Goal: Task Accomplishment & Management: Complete application form

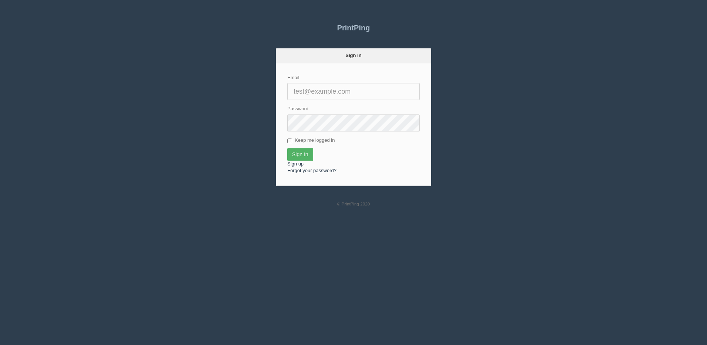
type input "[PERSON_NAME][EMAIL_ADDRESS][DOMAIN_NAME]"
click at [296, 151] on input "Sign In" at bounding box center [300, 154] width 26 height 13
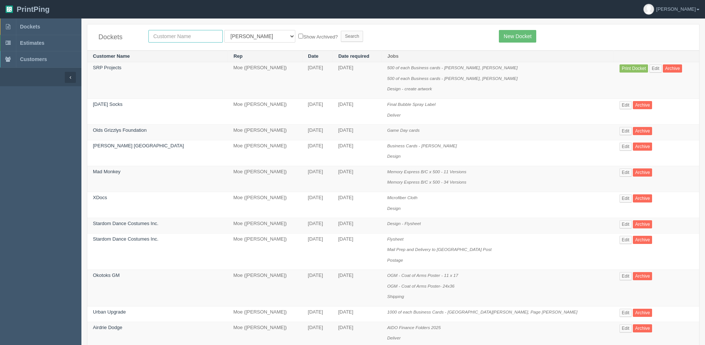
click at [166, 40] on input "text" at bounding box center [185, 36] width 74 height 13
type input "peak"
click at [341, 31] on input "Search" at bounding box center [352, 36] width 22 height 11
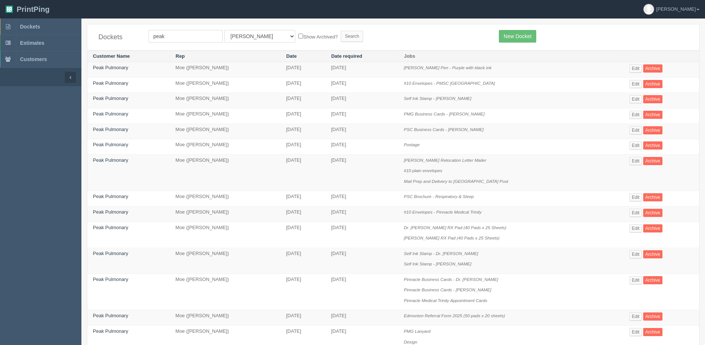
click at [298, 36] on label "Show Archived?" at bounding box center [317, 36] width 39 height 9
click at [298, 36] on input "Show Archived?" at bounding box center [300, 36] width 5 height 5
checkbox input "true"
click at [248, 36] on select "All Users Ali Ali Test 1 Aly Amy Ankit Arif Brandon Dan France Greg Jim Mark Ma…" at bounding box center [259, 36] width 71 height 13
select select "1"
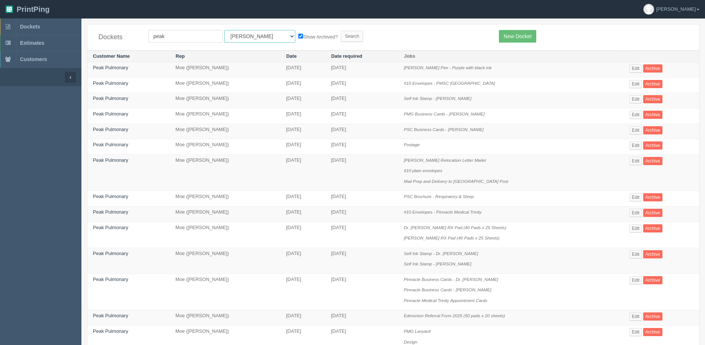
click at [224, 30] on select "All Users Ali Ali Test 1 Aly Amy Ankit Arif Brandon Dan France Greg Jim Mark Ma…" at bounding box center [259, 36] width 71 height 13
click at [341, 37] on input "Search" at bounding box center [352, 36] width 22 height 11
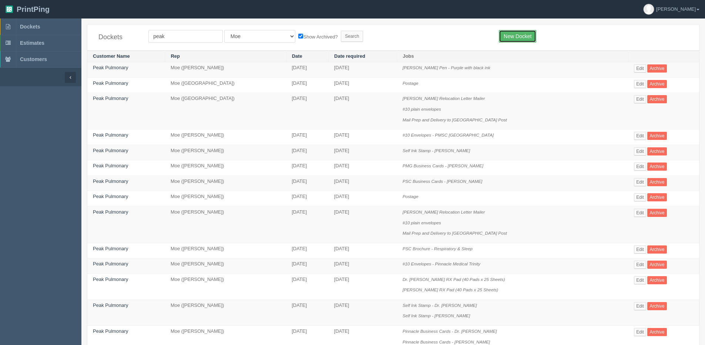
click at [522, 31] on link "New Docket" at bounding box center [517, 36] width 37 height 13
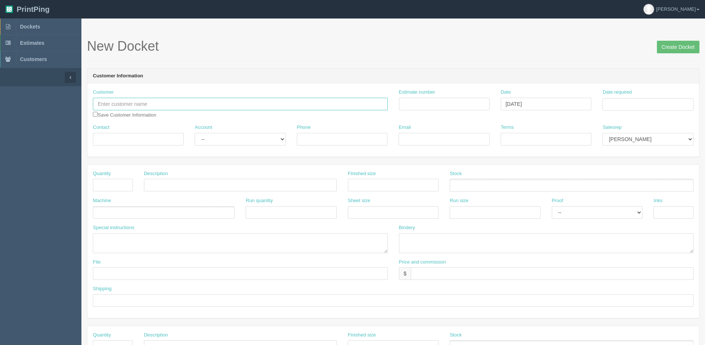
click at [135, 108] on input "text" at bounding box center [240, 104] width 295 height 13
click at [134, 99] on input "Peak" at bounding box center [240, 104] width 295 height 13
click at [115, 104] on input "Peak" at bounding box center [240, 104] width 295 height 13
click at [110, 131] on strong "Peak" at bounding box center [104, 129] width 11 height 6
type input "Peak Pulmonary"
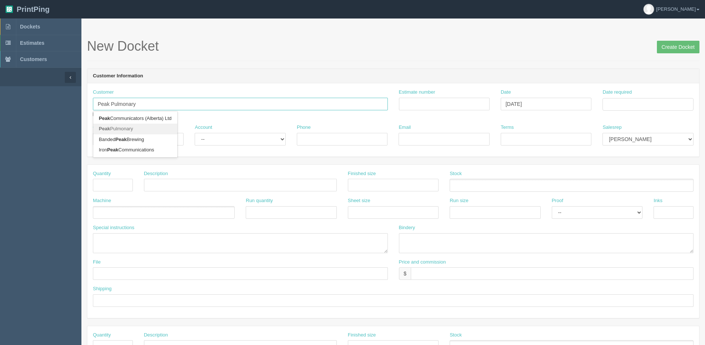
type input "Tanya Taylor"
type input "587.747.1108"
type input "tanya.taylor@peakmedicalgroup.ca"
type input "Due on receipt"
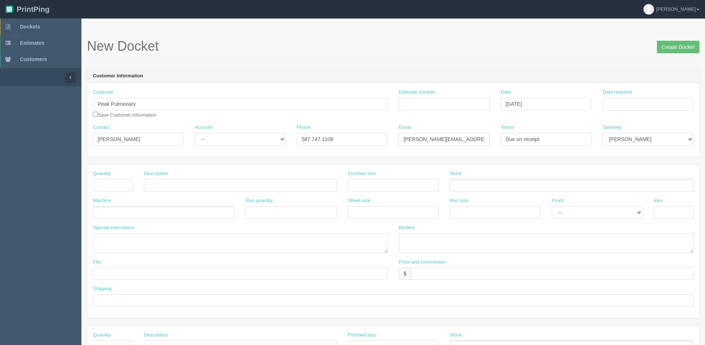
drag, startPoint x: 240, startPoint y: 128, endPoint x: 236, endPoint y: 135, distance: 8.5
click at [240, 129] on div "Account -- Existing Client Allrush Client Rep Client" at bounding box center [240, 134] width 91 height 21
drag, startPoint x: 232, startPoint y: 139, endPoint x: 232, endPoint y: 145, distance: 5.9
click at [232, 139] on select "-- Existing Client Allrush Client Rep Client" at bounding box center [240, 139] width 91 height 13
select select "Allrush Client"
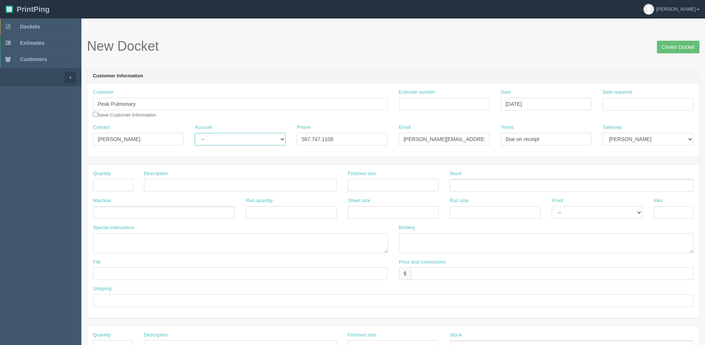
click at [195, 133] on select "-- Existing Client Allrush Client Rep Client" at bounding box center [240, 139] width 91 height 13
click at [659, 109] on input "Date required" at bounding box center [647, 104] width 91 height 13
click at [633, 211] on th "Today" at bounding box center [638, 207] width 69 height 11
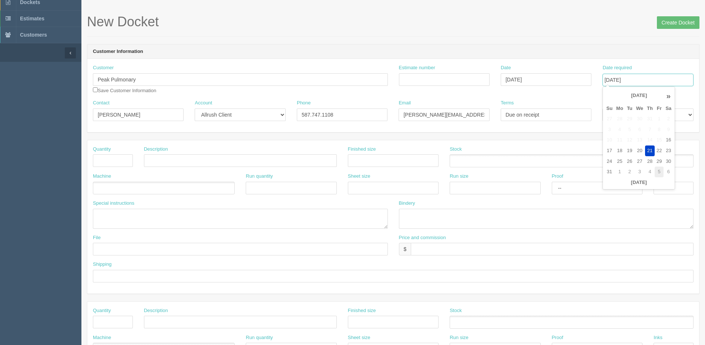
scroll to position [37, 0]
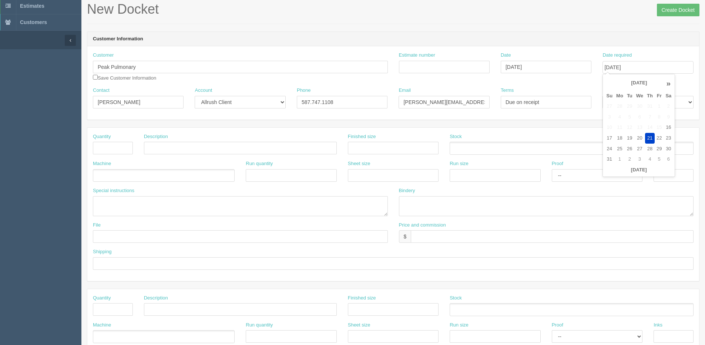
click at [683, 89] on div "Salesrep Mark Mikayla Aly Arif Stacy Rebecca Matthew Viki Phil Greg Jim Sam Bra…" at bounding box center [647, 97] width 91 height 21
click at [666, 64] on input "August 21, 2025" at bounding box center [647, 67] width 91 height 13
click at [666, 83] on th "»" at bounding box center [668, 83] width 10 height 15
click at [659, 116] on td "12" at bounding box center [658, 117] width 9 height 11
type input "[DATE]"
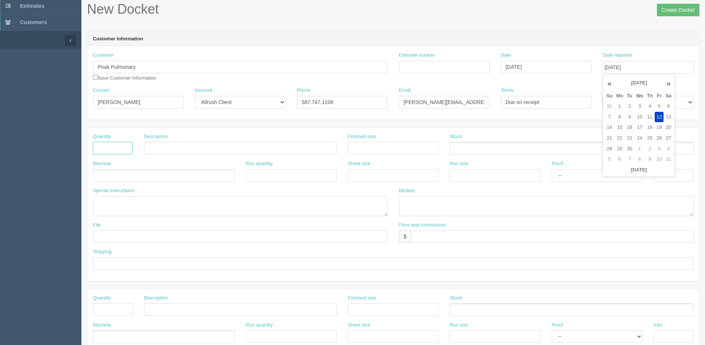
click at [126, 146] on input "text" at bounding box center [113, 148] width 40 height 13
type input "500"
type input "Mouse Pads"
click at [118, 178] on ul at bounding box center [164, 175] width 142 height 13
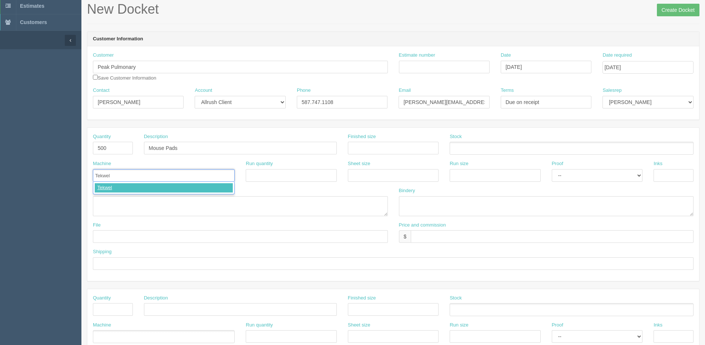
type input "Tekweld"
click at [111, 205] on textarea at bounding box center [240, 206] width 295 height 20
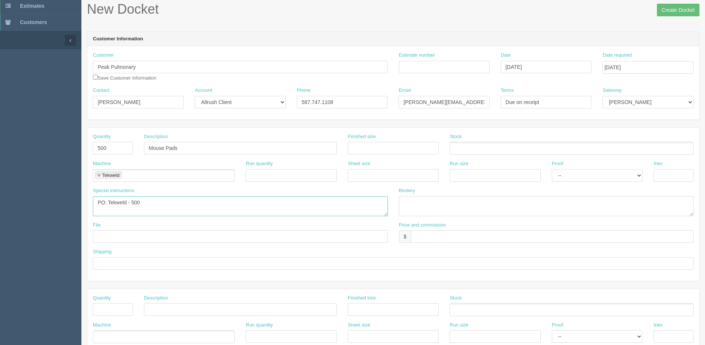
click at [147, 202] on textarea "PO: Tekweld - 500" at bounding box center [240, 206] width 295 height 20
paste textarea "Rectangle Classic Mousepad"
click at [145, 202] on textarea "PO: Tekweld - 500 Rectangle Classic Mousepad" at bounding box center [240, 206] width 295 height 20
click at [143, 201] on textarea "PO: Tekweld - 500 Rectangle Classic Mousepad" at bounding box center [240, 206] width 295 height 20
click at [250, 202] on textarea "PO: Tekweld - 500 #MP102 Rectangle Classic Mousepad" at bounding box center [240, 206] width 295 height 20
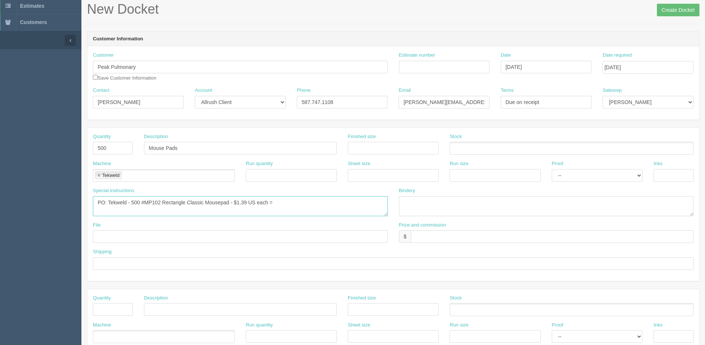
click at [279, 200] on textarea "PO: Tekweld - 500 #MP102 Rectangle Classic Mousepad - $1.39 US each =" at bounding box center [240, 206] width 295 height 20
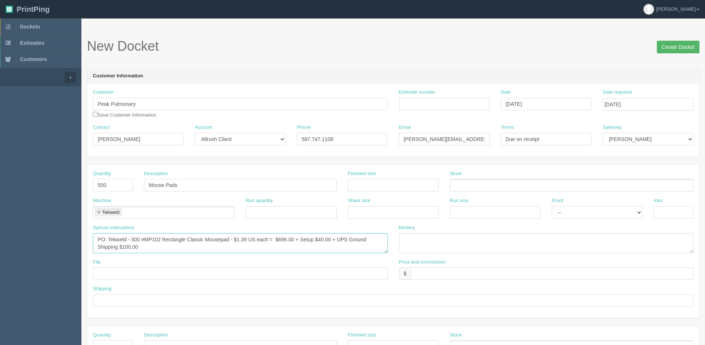
type textarea "PO: Tekweld - 500 #MP102 Rectangle Classic Mousepad - $1.39 US each = $696.00 +…"
click at [668, 51] on input "Create Docket" at bounding box center [677, 47] width 43 height 13
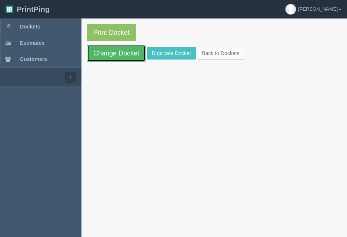
click at [129, 52] on link "Change Docket" at bounding box center [116, 53] width 58 height 17
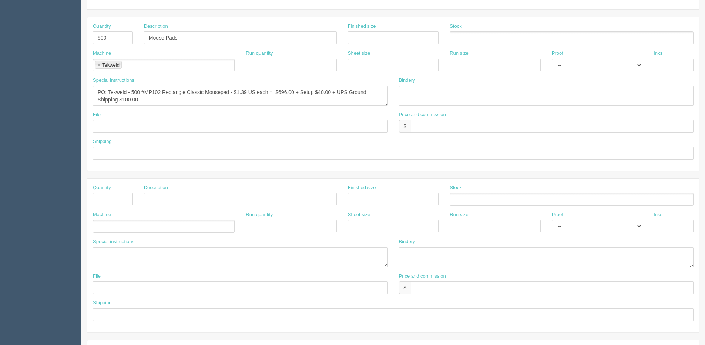
scroll to position [148, 0]
click at [119, 253] on textarea at bounding box center [240, 256] width 295 height 20
paste textarea "PO Hemisphere – Brokerage on shipment from …. For ….. $125"
drag, startPoint x: 210, startPoint y: 252, endPoint x: 252, endPoint y: 250, distance: 41.5
click at [212, 252] on textarea "PO Hemisphere – Brokerage on shipment from …. For ….. $125" at bounding box center [240, 256] width 295 height 20
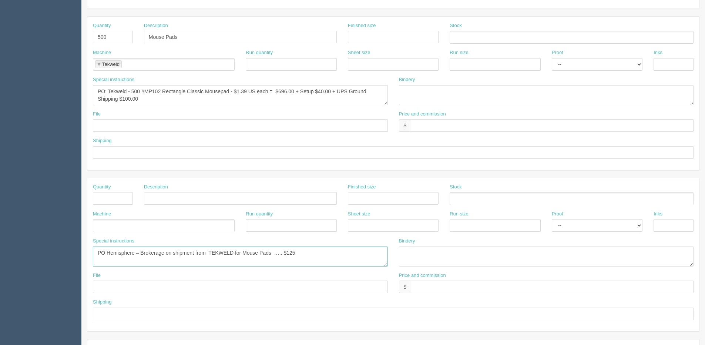
drag, startPoint x: 288, startPoint y: 252, endPoint x: 302, endPoint y: 252, distance: 13.7
click at [301, 252] on textarea "PO Hemisphere – Brokerage on shipment from TEKWELD for Mouse Pads ….. $125" at bounding box center [240, 256] width 295 height 20
type textarea "PO Hemisphere – Brokerage on shipment from TEKWELD for Mouse Pads ….. $175.00"
click at [426, 122] on input "text" at bounding box center [552, 125] width 283 height 13
click at [483, 121] on input "$2195.00 | AR $" at bounding box center [552, 125] width 283 height 13
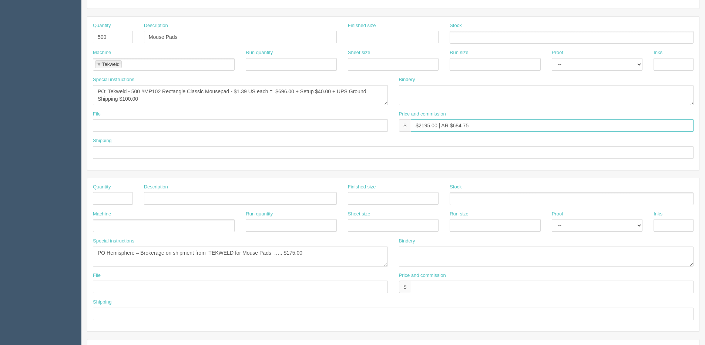
type input "$2195.00 | AR $684.75"
click at [140, 92] on textarea "PO: Tekweld - 500 #MP102 Rectangle Classic Mousepad - $1.39 US each = $696.00 +…" at bounding box center [240, 95] width 295 height 20
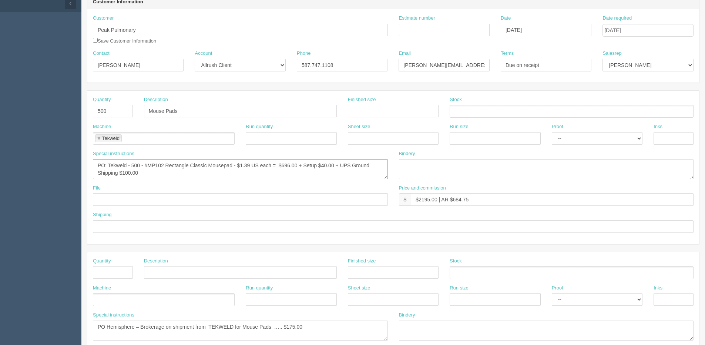
scroll to position [37, 0]
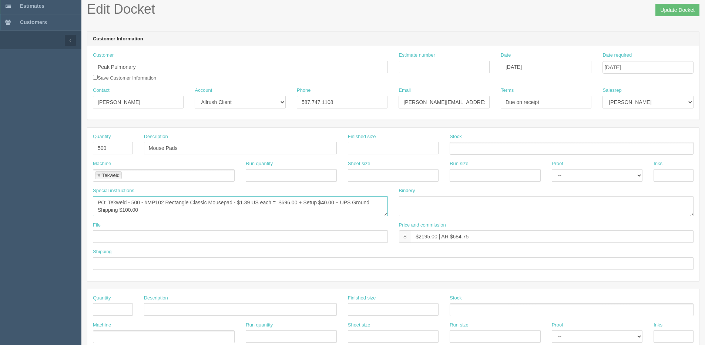
type textarea "PO: Tekweld - 500 - #MP102 Rectangle Classic Mousepad - $1.39 US each = $696.00…"
click at [655, 101] on select "Mark Mikayla Aly Arif Stacy Rebecca Matthew Viki Phil Greg Jim Sam Brandon Mehm…" at bounding box center [647, 102] width 91 height 13
select select "1"
click at [602, 96] on select "Mark Mikayla Aly Arif Stacy Rebecca Matthew Viki Phil Greg Jim Sam Brandon Mehm…" at bounding box center [647, 102] width 91 height 13
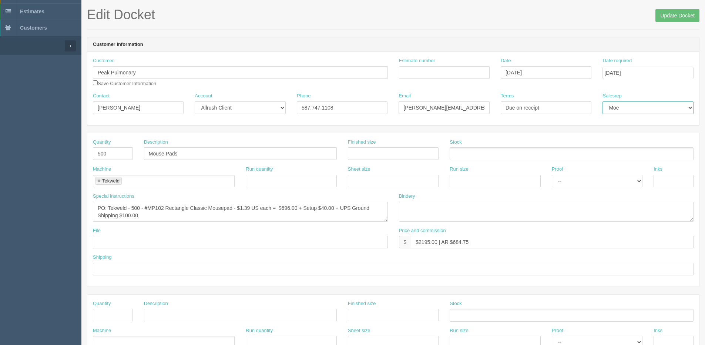
scroll to position [74, 0]
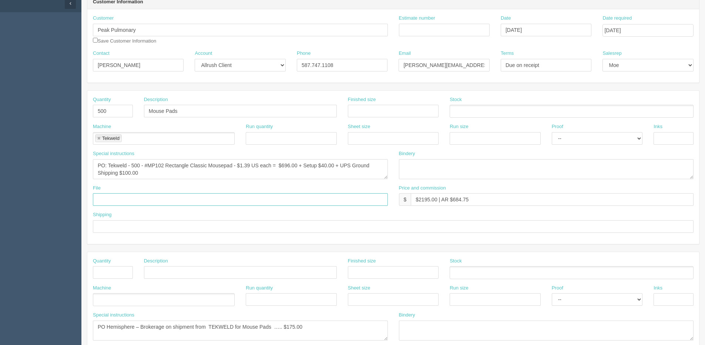
click at [124, 199] on input "text" at bounding box center [240, 199] width 295 height 13
drag, startPoint x: 119, startPoint y: 198, endPoint x: 259, endPoint y: 173, distance: 141.6
click at [205, 180] on div "Quantity 500 Description Mouse Pads Finished size Stock Machine Tekweld Tekweld…" at bounding box center [392, 167] width 611 height 153
type input "email to Tekweld"
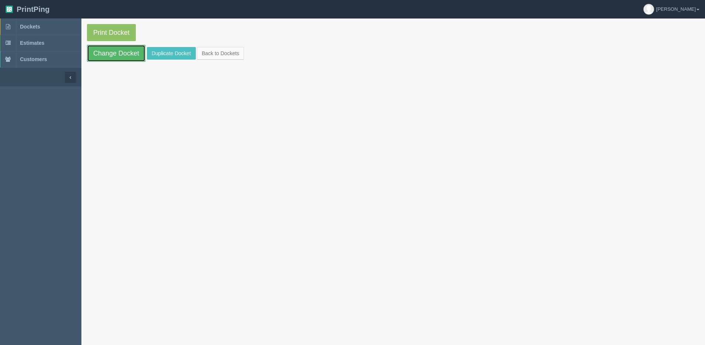
click at [127, 58] on link "Change Docket" at bounding box center [116, 53] width 58 height 17
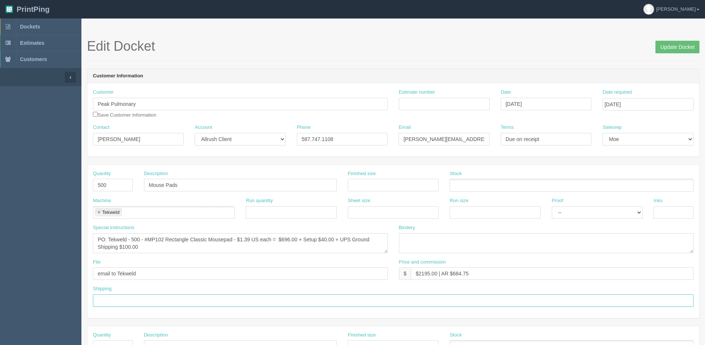
click at [118, 296] on input "text" at bounding box center [393, 300] width 600 height 13
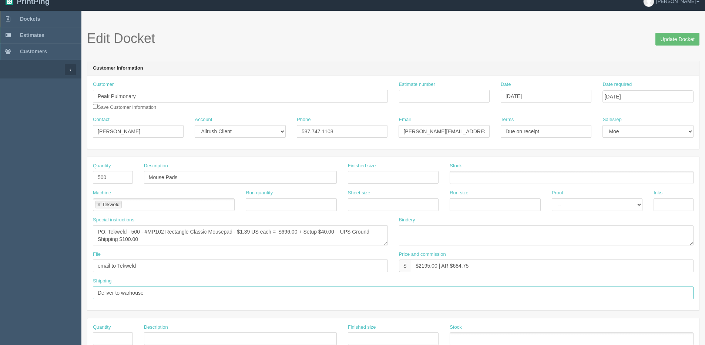
click at [129, 290] on input "Deliver to warhouse" at bounding box center [393, 292] width 600 height 13
type input "Deliver to warehouse"
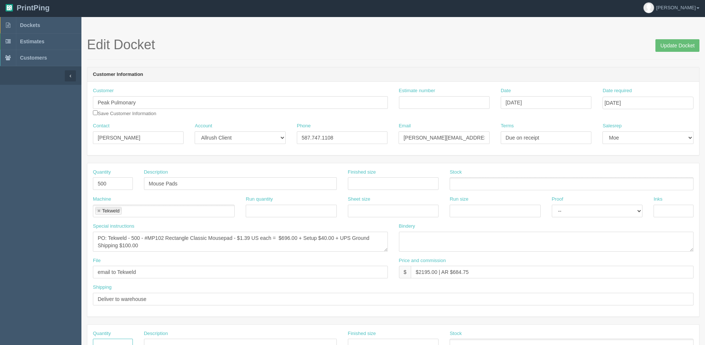
scroll to position [0, 0]
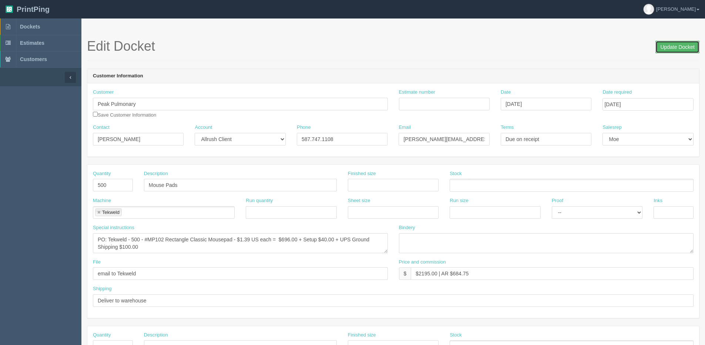
click at [669, 46] on input "Update Docket" at bounding box center [677, 47] width 44 height 13
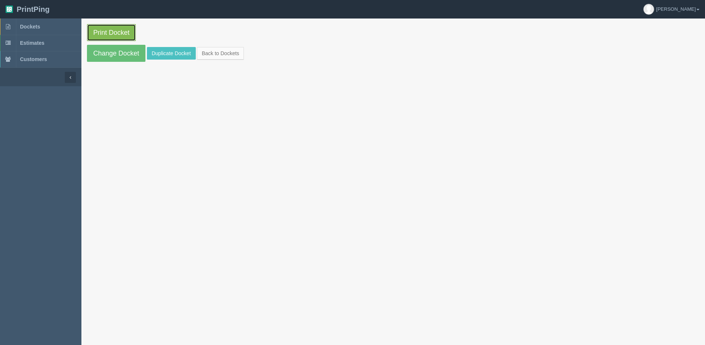
click at [101, 31] on link "Print Docket" at bounding box center [111, 32] width 49 height 17
click at [220, 60] on section "Print Docket Change Docket Duplicate Docket Back to Dockets" at bounding box center [392, 42] width 623 height 49
click at [219, 56] on link "Back to Dockets" at bounding box center [220, 53] width 47 height 13
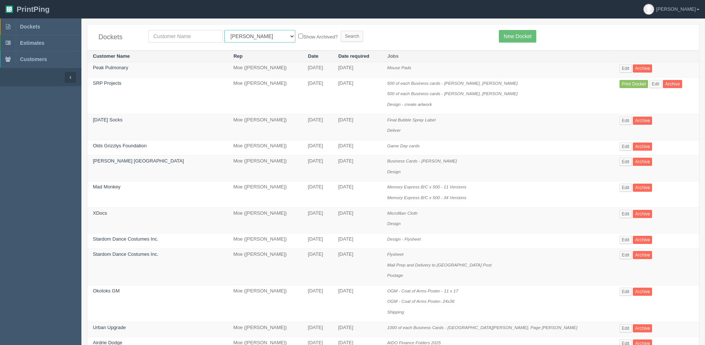
drag, startPoint x: 241, startPoint y: 38, endPoint x: 242, endPoint y: 43, distance: 5.0
click at [241, 38] on select "All Users Ali Ali Test 1 Aly Amy Ankit Arif Brandon Dan France Greg Jim Mark Ma…" at bounding box center [259, 36] width 71 height 13
select select "1"
click at [224, 30] on select "All Users Ali Ali Test 1 Aly Amy Ankit Arif Brandon Dan France Greg Jim Mark Ma…" at bounding box center [259, 36] width 71 height 13
click at [298, 35] on label "Show Archived?" at bounding box center [317, 36] width 39 height 9
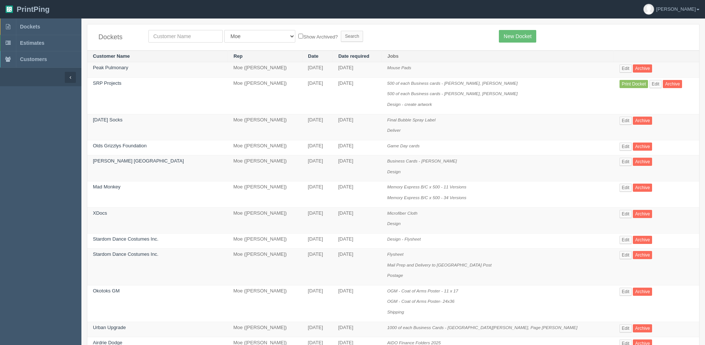
click at [298, 35] on input "Show Archived?" at bounding box center [300, 36] width 5 height 5
checkbox input "true"
click at [341, 38] on input "Search" at bounding box center [352, 36] width 22 height 11
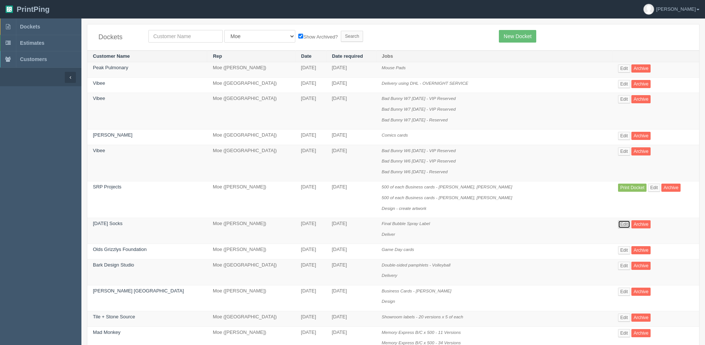
click at [618, 226] on link "Edit" at bounding box center [624, 224] width 12 height 8
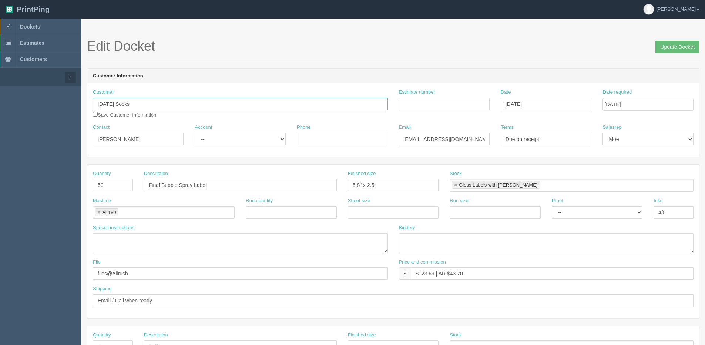
drag, startPoint x: 135, startPoint y: 109, endPoint x: 31, endPoint y: 107, distance: 103.9
click at [31, 108] on section "Dockets Estimates Customers" at bounding box center [352, 344] width 705 height 653
paste input "[PERSON_NAME]"
type input "[PERSON_NAME]"
click at [669, 44] on input "Update Docket" at bounding box center [677, 47] width 44 height 13
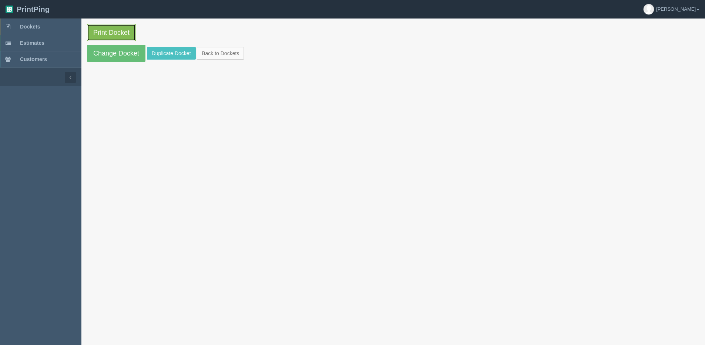
click at [103, 31] on link "Print Docket" at bounding box center [111, 32] width 49 height 17
click at [231, 55] on link "Back to Dockets" at bounding box center [220, 53] width 47 height 13
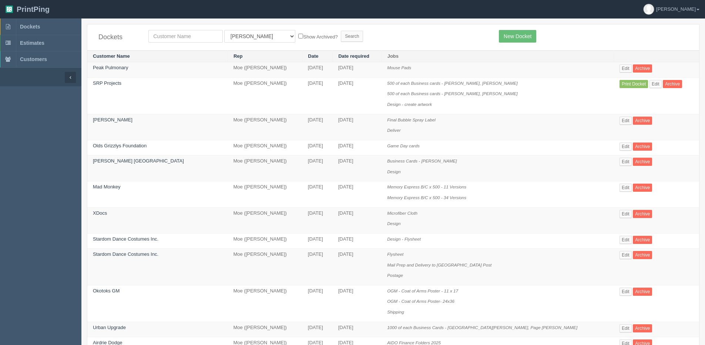
click at [161, 30] on div "Dockets All Users [PERSON_NAME] Test 1 [PERSON_NAME] [PERSON_NAME] [PERSON_NAME…" at bounding box center [392, 37] width 611 height 26
click at [157, 34] on input "text" at bounding box center [185, 36] width 74 height 13
type input "monster golf"
drag, startPoint x: 294, startPoint y: 35, endPoint x: 302, endPoint y: 33, distance: 8.3
click at [298, 35] on label "Show Archived?" at bounding box center [317, 36] width 39 height 9
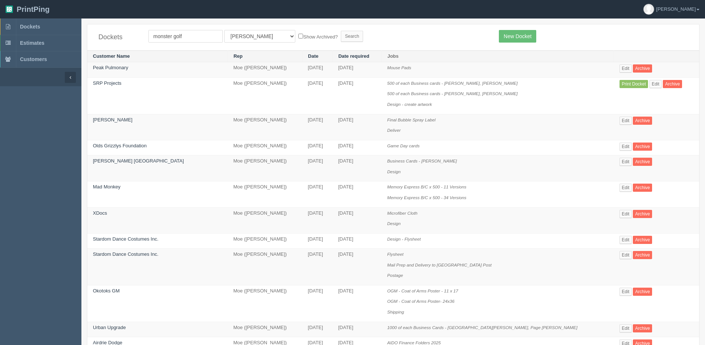
click at [298, 35] on input "Show Archived?" at bounding box center [300, 36] width 5 height 5
checkbox input "true"
click at [341, 33] on input "Search" at bounding box center [352, 36] width 22 height 11
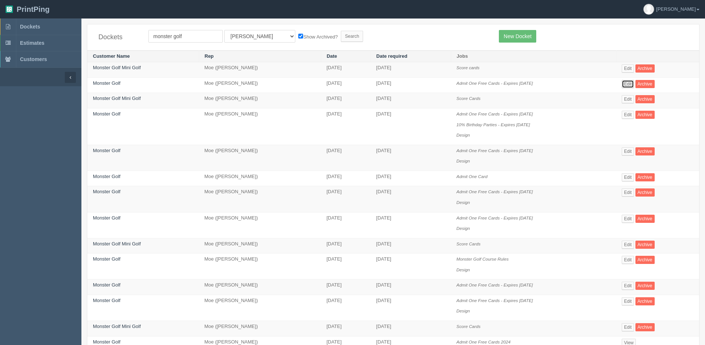
click at [634, 84] on link "Edit" at bounding box center [627, 84] width 12 height 8
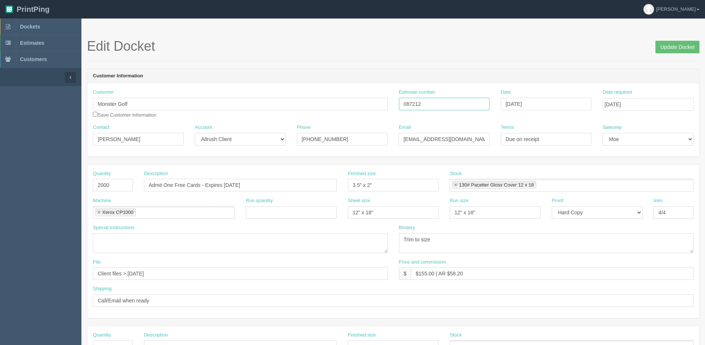
drag, startPoint x: 457, startPoint y: 109, endPoint x: 303, endPoint y: 116, distance: 154.4
click at [306, 116] on div "Customer Monster Golf Save Customer Information Estimate number 087212 Date [DA…" at bounding box center [392, 106] width 611 height 35
click at [678, 45] on input "Update Docket" at bounding box center [677, 47] width 44 height 13
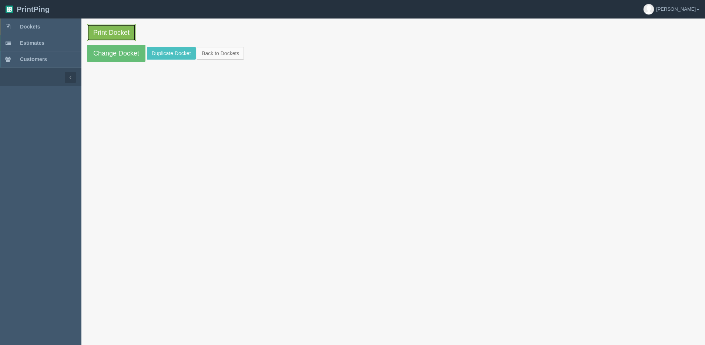
click at [119, 34] on link "Print Docket" at bounding box center [111, 32] width 49 height 17
click at [102, 57] on link "Change Docket" at bounding box center [116, 53] width 58 height 17
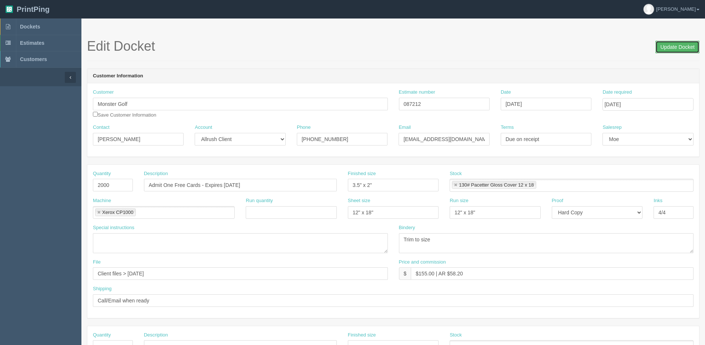
click at [682, 41] on input "Update Docket" at bounding box center [677, 47] width 44 height 13
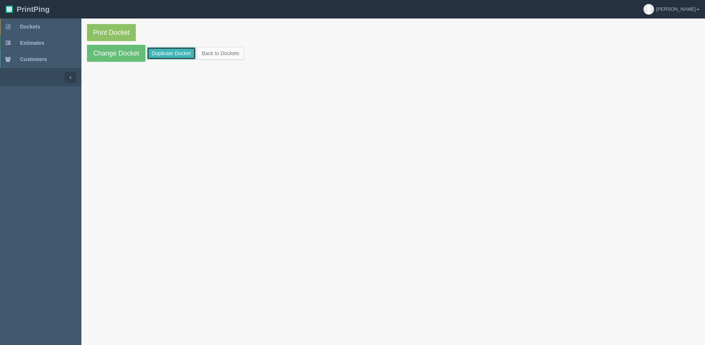
click at [180, 56] on link "Duplicate Docket" at bounding box center [171, 53] width 49 height 13
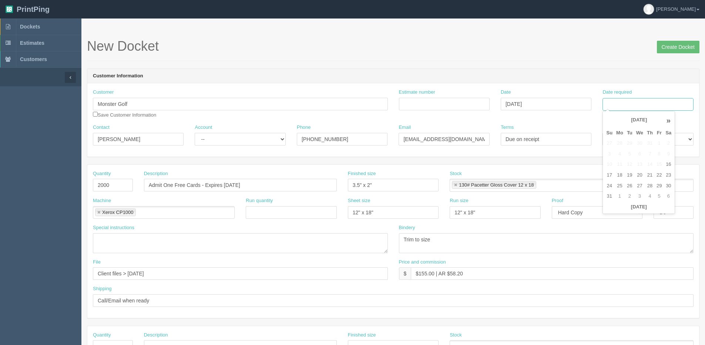
click at [657, 107] on input "Date required" at bounding box center [647, 104] width 91 height 13
click at [625, 211] on th "[DATE]" at bounding box center [638, 207] width 69 height 11
click at [659, 178] on td "22" at bounding box center [658, 175] width 9 height 11
type input "[DATE]"
click at [424, 105] on input "Estimate number" at bounding box center [444, 104] width 91 height 13
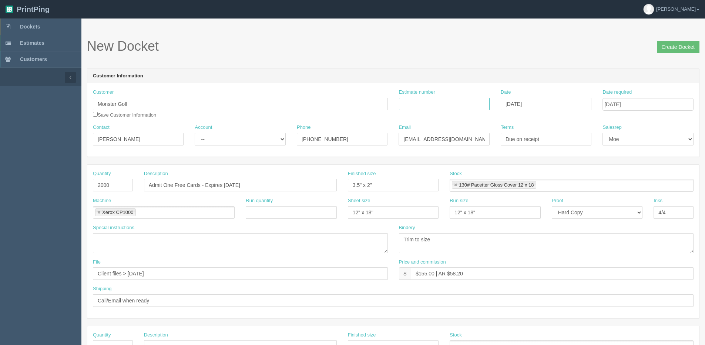
paste input "087212"
type input "087212"
click at [675, 51] on input "Create Docket" at bounding box center [677, 47] width 43 height 13
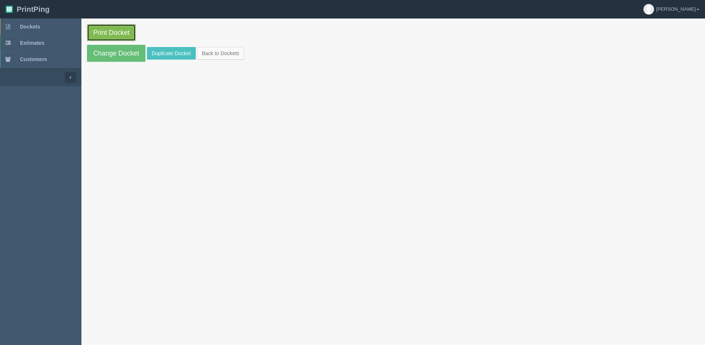
click at [122, 35] on link "Print Docket" at bounding box center [111, 32] width 49 height 17
click at [213, 53] on link "Back to Dockets" at bounding box center [220, 53] width 47 height 13
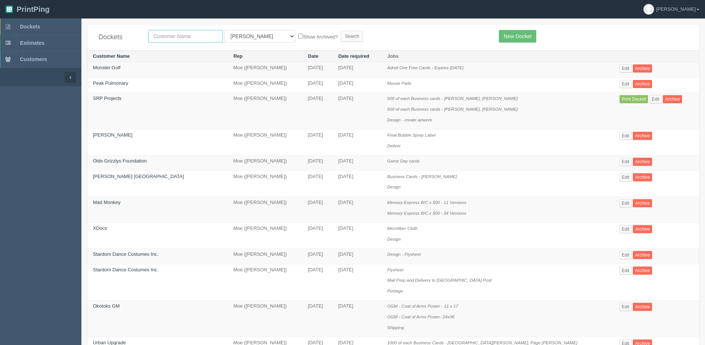
click at [187, 36] on input "text" at bounding box center [185, 36] width 74 height 13
type input "xdoc"
click at [341, 31] on input "Search" at bounding box center [352, 36] width 22 height 11
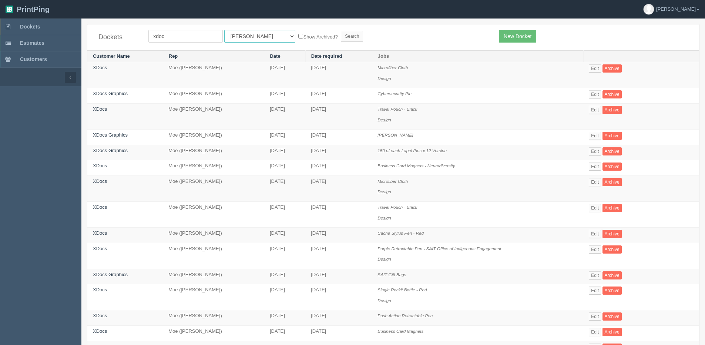
drag, startPoint x: 239, startPoint y: 38, endPoint x: 218, endPoint y: 92, distance: 57.8
click at [238, 38] on select "All Users [PERSON_NAME] Test 1 [PERSON_NAME] [PERSON_NAME] [PERSON_NAME] France…" at bounding box center [259, 36] width 71 height 13
select select "1"
click at [224, 30] on select "All Users [PERSON_NAME] Test 1 [PERSON_NAME] [PERSON_NAME] [PERSON_NAME] France…" at bounding box center [259, 36] width 71 height 13
click at [298, 40] on label "Show Archived?" at bounding box center [317, 36] width 39 height 9
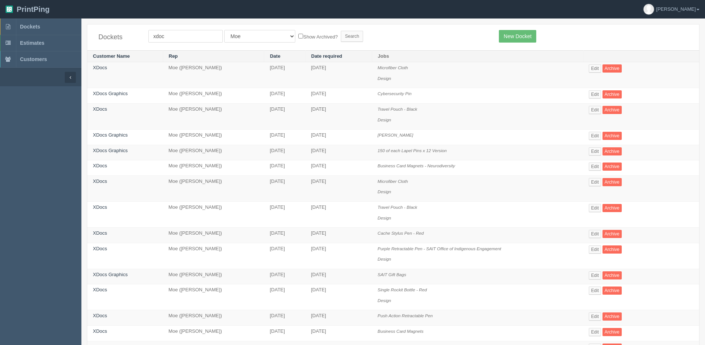
click at [298, 38] on input "Show Archived?" at bounding box center [300, 36] width 5 height 5
checkbox input "true"
click at [341, 35] on input "Search" at bounding box center [352, 36] width 22 height 11
click at [598, 319] on link "Edit" at bounding box center [594, 316] width 12 height 8
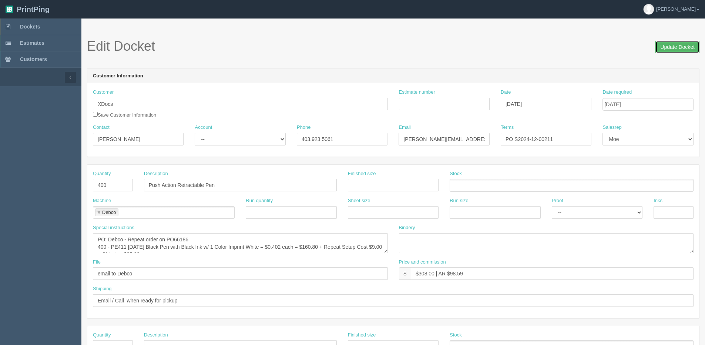
click at [679, 45] on input "Update Docket" at bounding box center [677, 47] width 44 height 13
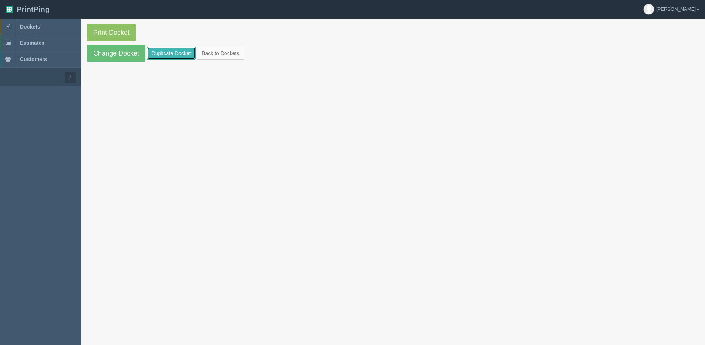
click at [168, 49] on link "Duplicate Docket" at bounding box center [171, 53] width 49 height 13
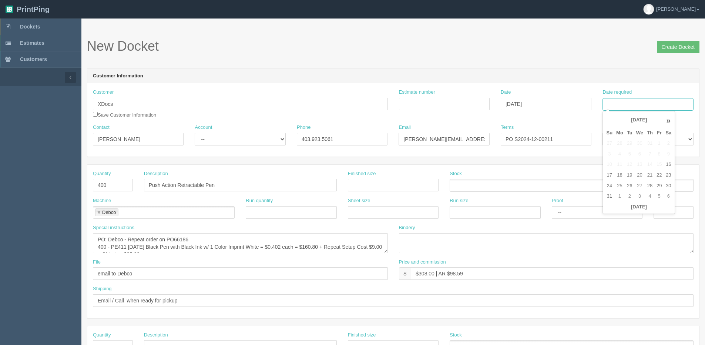
click at [633, 104] on input "Date required" at bounding box center [647, 104] width 91 height 13
click at [614, 212] on div "« [DATE] » Su Mo Tu We Th Fr Sa 27 28 29 30 31 1 2 3 4 5 6 7 8 9 10 11 12 13 14…" at bounding box center [638, 162] width 72 height 103
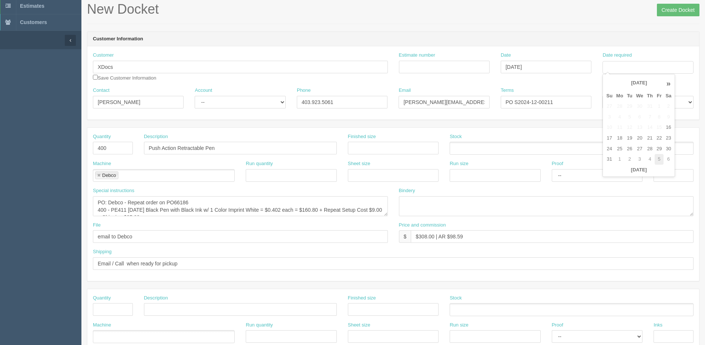
click at [660, 159] on td "5" at bounding box center [658, 159] width 9 height 11
click at [610, 83] on th "«" at bounding box center [609, 83] width 10 height 15
click at [667, 85] on th "»" at bounding box center [668, 83] width 10 height 15
click at [662, 113] on td "12" at bounding box center [658, 117] width 9 height 11
type input "[DATE]"
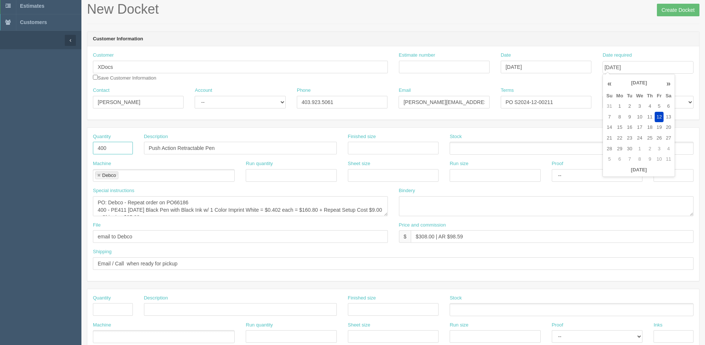
click at [21, 151] on section "Dockets Estimates Customers" at bounding box center [352, 308] width 705 height 653
type input "500"
click at [669, 13] on input "Create Docket" at bounding box center [677, 10] width 43 height 13
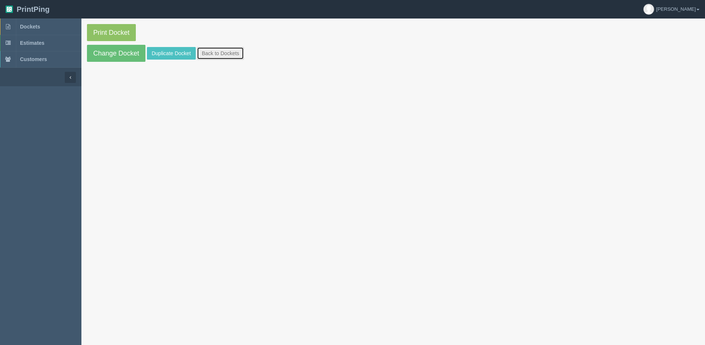
click at [212, 55] on link "Back to Dockets" at bounding box center [220, 53] width 47 height 13
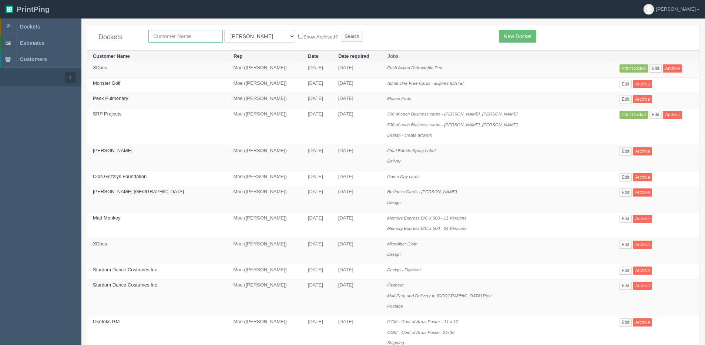
click at [191, 40] on input "text" at bounding box center [185, 36] width 74 height 13
type input "xdoc"
click at [341, 31] on input "Search" at bounding box center [352, 36] width 22 height 11
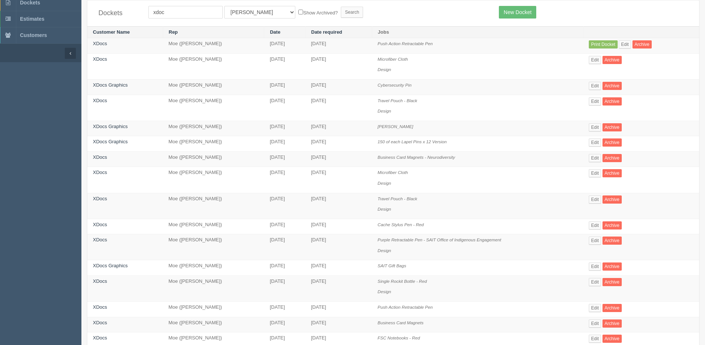
scroll to position [37, 0]
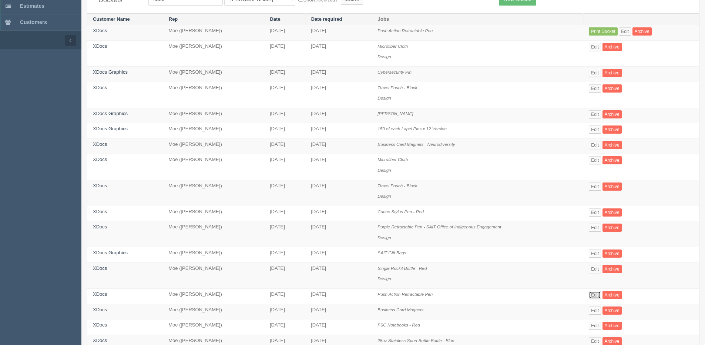
click at [598, 293] on link "Edit" at bounding box center [594, 295] width 12 height 8
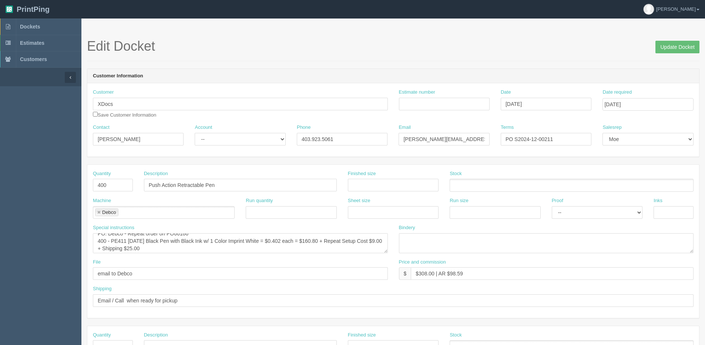
scroll to position [7, 0]
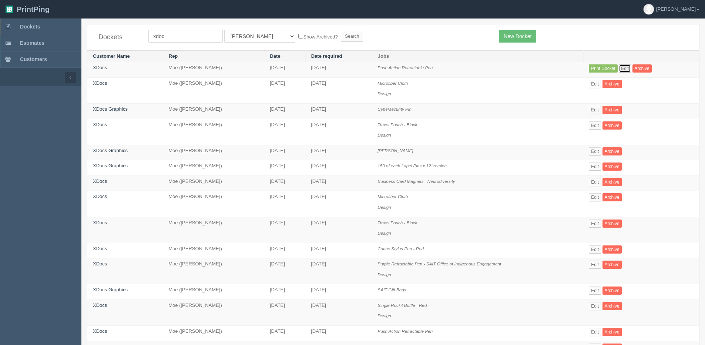
click at [628, 70] on link "Edit" at bounding box center [624, 68] width 12 height 8
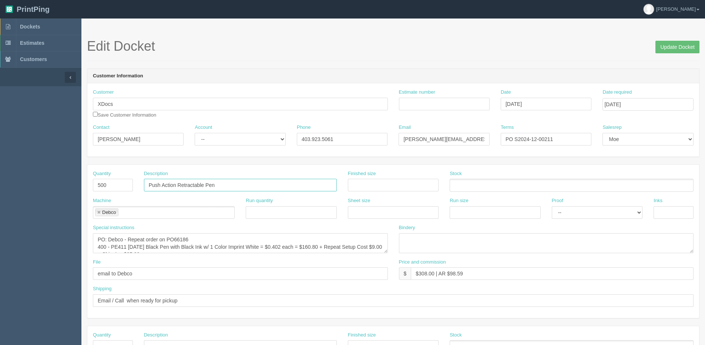
click at [243, 185] on input "Push Action Retractable Pen" at bounding box center [240, 185] width 193 height 13
type input "Push Action Retractable Pen - 250 Red, 250 Blue"
drag, startPoint x: 129, startPoint y: 237, endPoint x: 213, endPoint y: 227, distance: 84.6
click at [212, 227] on div "Special instructions PO: Debco - Repeat order on PO66186 400 - PE411 [DATE] Bla…" at bounding box center [240, 238] width 295 height 29
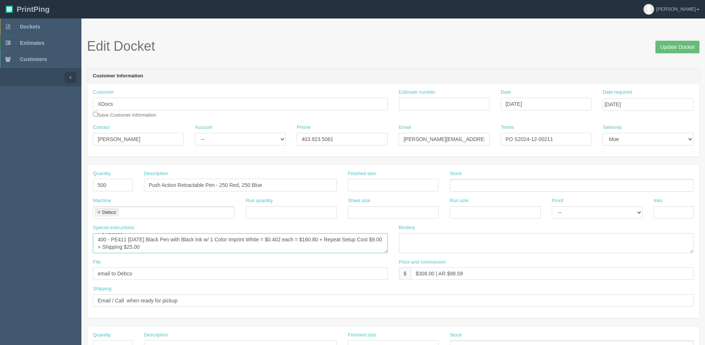
drag, startPoint x: 105, startPoint y: 247, endPoint x: 19, endPoint y: 247, distance: 86.2
click at [21, 247] on section "Dockets Estimates Customers" at bounding box center [352, 344] width 705 height 653
drag, startPoint x: 219, startPoint y: 181, endPoint x: 277, endPoint y: 183, distance: 58.1
click at [277, 183] on input "Push Action Retractable Pen - 250 Red, 250 Blue" at bounding box center [240, 185] width 193 height 13
click at [128, 239] on textarea "PO: Debco - Repeat order on PO66186 400 - PE411 [DATE] Black Pen with Black Ink…" at bounding box center [240, 243] width 295 height 20
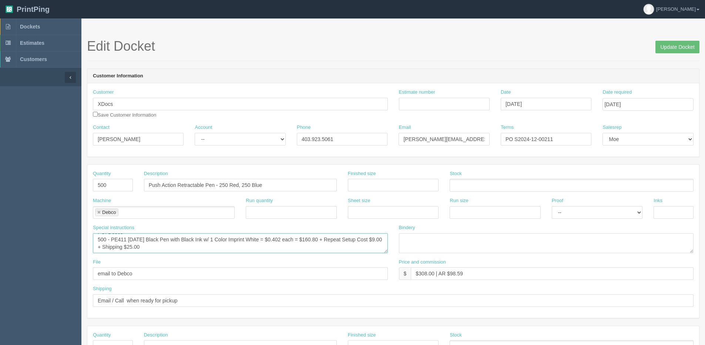
click at [111, 239] on textarea "PO: Debco - Repeat order on PO66186 400 - PE411 [DATE] Black Pen with Black Ink…" at bounding box center [240, 243] width 295 height 20
paste textarea "250 Red, 250 Blue"
click at [207, 239] on textarea "PO: Debco - Repeat order on PO66186 400 - PE411 [DATE] Black Pen with Black Ink…" at bounding box center [240, 243] width 295 height 20
drag, startPoint x: 347, startPoint y: 240, endPoint x: 363, endPoint y: 246, distance: 16.8
click at [363, 246] on textarea "PO: Debco - Repeat order on PO66186 400 - PE411 [DATE] Black Pen with Black Ink…" at bounding box center [240, 243] width 295 height 20
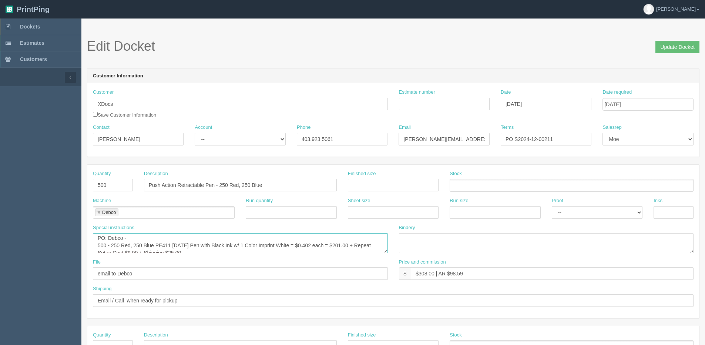
scroll to position [0, 0]
type textarea "PO: Debco - 500 - 250 Red, 250 Blue PE411 [DATE] Pen with Black Ink w/ 1 Color …"
click at [678, 49] on input "Update Docket" at bounding box center [677, 47] width 44 height 13
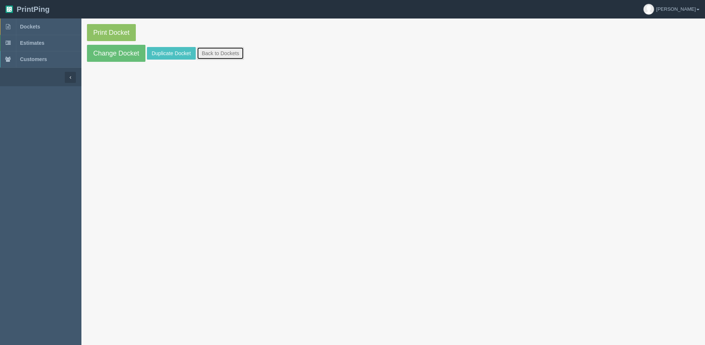
click at [220, 53] on link "Back to Dockets" at bounding box center [220, 53] width 47 height 13
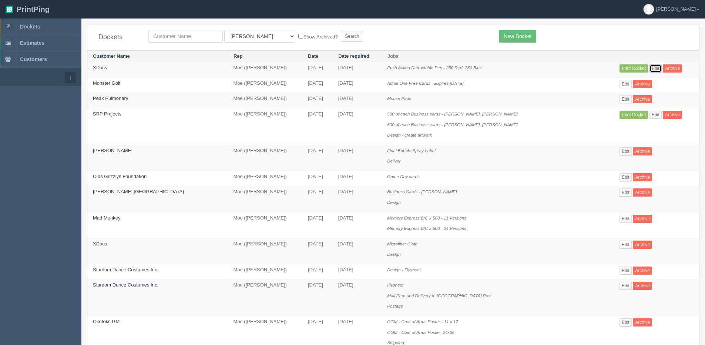
click at [649, 71] on link "Edit" at bounding box center [655, 68] width 12 height 8
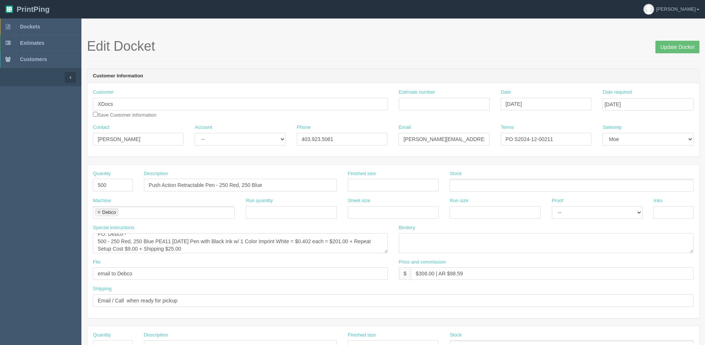
scroll to position [7, 0]
drag, startPoint x: 115, startPoint y: 247, endPoint x: 70, endPoint y: 252, distance: 44.7
click at [70, 252] on section "Dockets Estimates Customers" at bounding box center [352, 344] width 705 height 653
click at [129, 247] on textarea "PO: Debco - 500 - 250 Red, 250 Blue PE411 [DATE] Pen with Black Ink w/ 1 Color …" at bounding box center [240, 243] width 295 height 20
type textarea "PO: Debco - 500 - 250 Red, 250 Blue PE411 [DATE] Pen with Black Ink w/ 1 Color …"
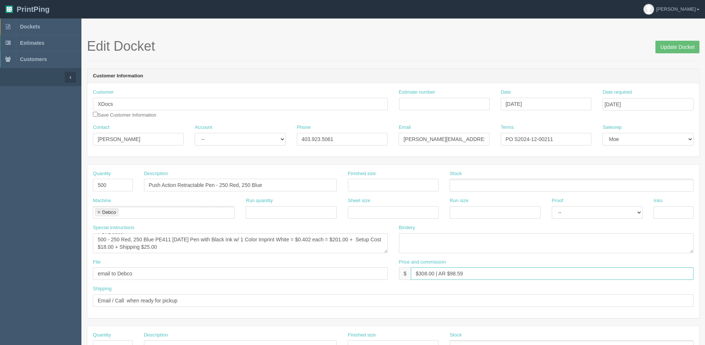
drag, startPoint x: 422, startPoint y: 271, endPoint x: 434, endPoint y: 273, distance: 12.3
click at [434, 273] on input "$308.00 | AR $98.59" at bounding box center [552, 273] width 283 height 13
drag, startPoint x: 451, startPoint y: 272, endPoint x: 523, endPoint y: 245, distance: 77.4
click at [508, 249] on div "Quantity 500 Description Push Action Retractable Pen - 250 Red, 250 Blue Finish…" at bounding box center [392, 241] width 611 height 153
drag, startPoint x: 456, startPoint y: 274, endPoint x: 495, endPoint y: 262, distance: 41.0
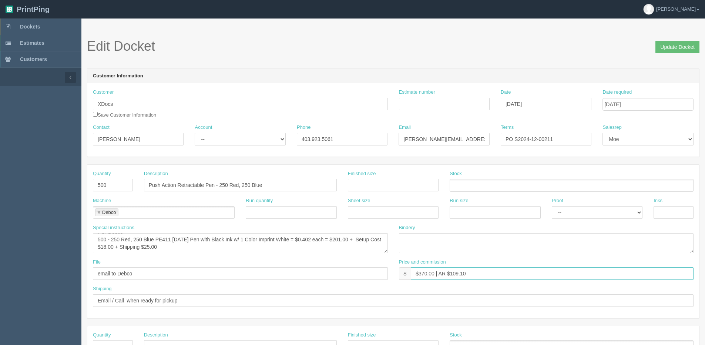
click at [493, 263] on div "Price and commission $ $370.00 | AR $109.10" at bounding box center [546, 269] width 295 height 21
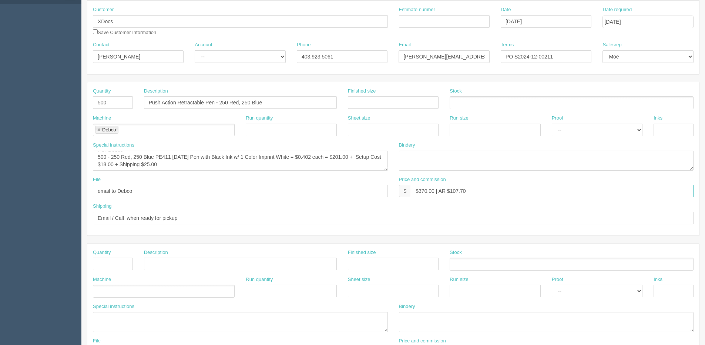
scroll to position [111, 0]
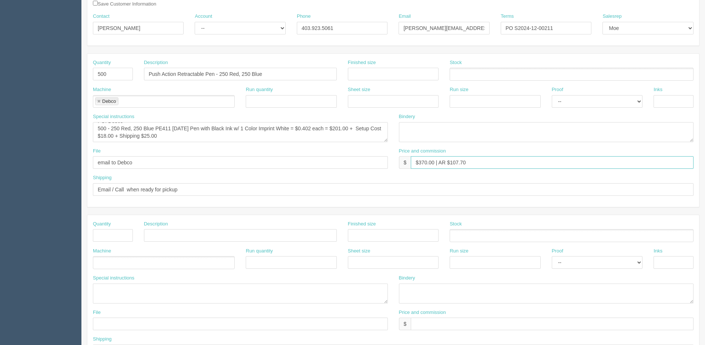
type input "$370.00 | AR $107.70"
click at [129, 230] on input "text" at bounding box center [113, 235] width 40 height 13
type input "1"
type input "Design"
click at [127, 266] on ul at bounding box center [164, 262] width 142 height 13
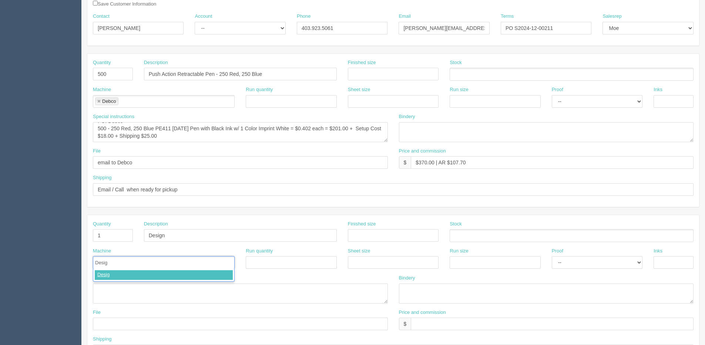
type input "Design"
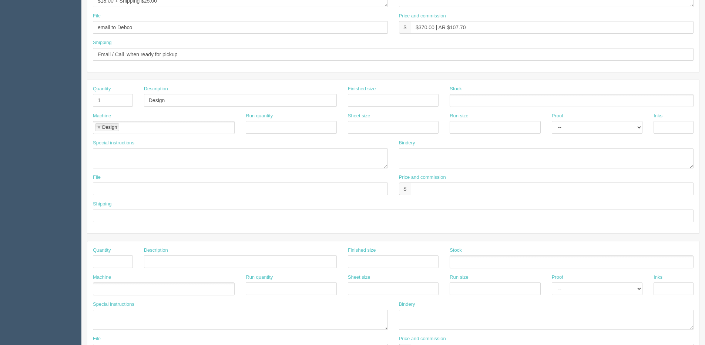
scroll to position [259, 0]
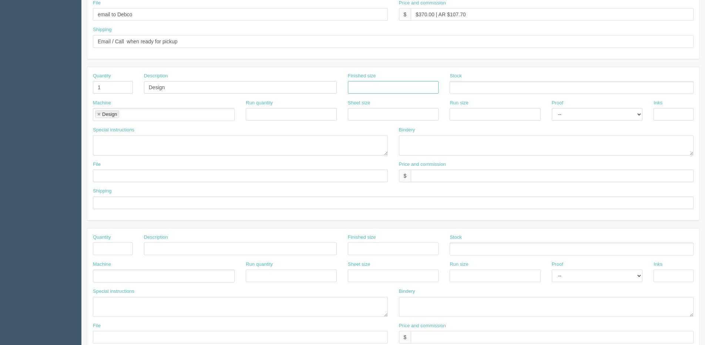
click at [382, 85] on input "text" at bounding box center [393, 87] width 91 height 13
type input "1.88" x 0.5""
click at [120, 143] on textarea at bounding box center [240, 145] width 295 height 20
type textarea "T"
type textarea "PE411 Template"
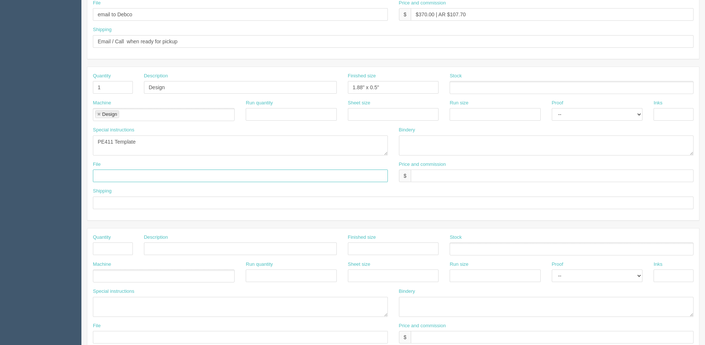
click at [106, 179] on input "text" at bounding box center [240, 175] width 295 height 13
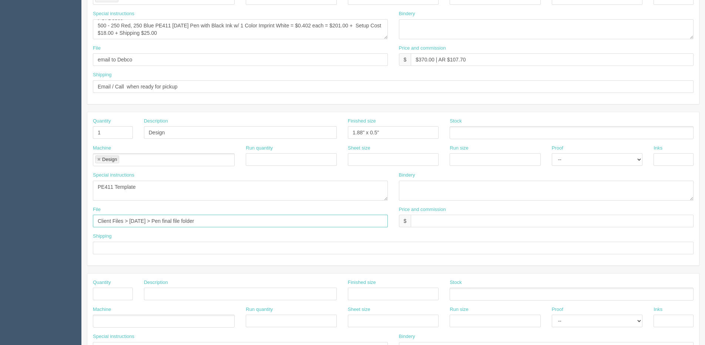
scroll to position [148, 0]
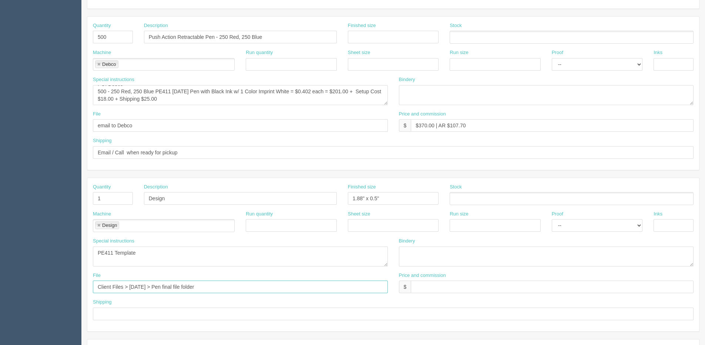
type input "Client Files > [DATE] > Pen final file folder"
drag, startPoint x: 219, startPoint y: 38, endPoint x: 369, endPoint y: 39, distance: 150.5
click at [369, 39] on div "Quantity 500 Description Push Action Retractable Pen - 250 Red, 250 Blue Finish…" at bounding box center [392, 35] width 611 height 27
click at [146, 255] on textarea "PE411 Template" at bounding box center [240, 256] width 295 height 20
click at [96, 254] on textarea "PE411 Template" at bounding box center [240, 256] width 295 height 20
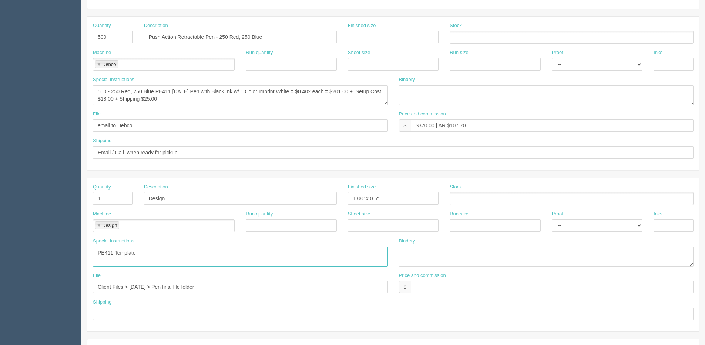
paste textarea "250 Red, 250 Blue"
type textarea "250 Red, 250 Blue PE411 Template"
click at [445, 291] on input "text" at bounding box center [552, 286] width 283 height 13
type input "N/C"
drag, startPoint x: 629, startPoint y: 220, endPoint x: 610, endPoint y: 227, distance: 20.6
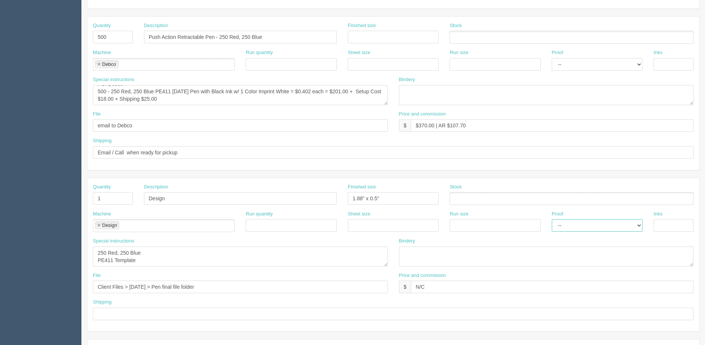
click at [629, 220] on select "-- Email Hard Copy" at bounding box center [596, 225] width 91 height 13
select select "Email"
click at [551, 219] on select "-- Email Hard Copy" at bounding box center [596, 225] width 91 height 13
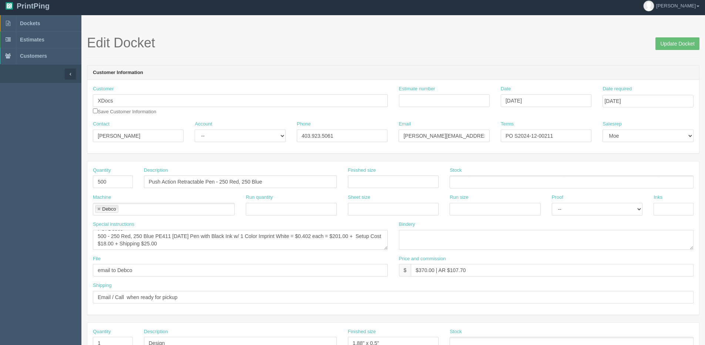
scroll to position [0, 0]
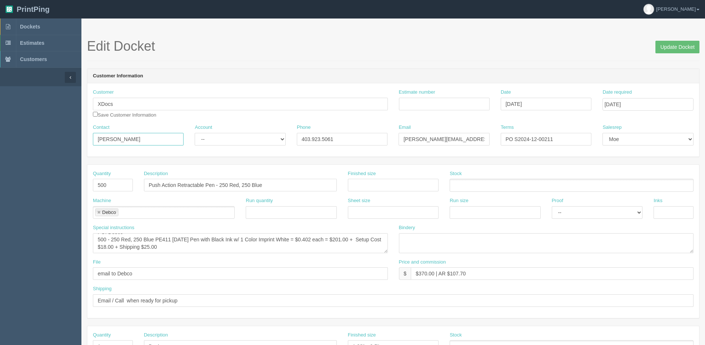
drag, startPoint x: 138, startPoint y: 138, endPoint x: 36, endPoint y: 144, distance: 102.2
click at [37, 144] on section "Dockets Estimates Customers" at bounding box center [352, 344] width 705 height 653
click at [141, 96] on div "Customer XDocs Save Customer Information" at bounding box center [240, 104] width 295 height 30
click at [129, 103] on input "XDocs" at bounding box center [240, 104] width 295 height 13
click at [129, 103] on input "XDoc" at bounding box center [240, 104] width 295 height 13
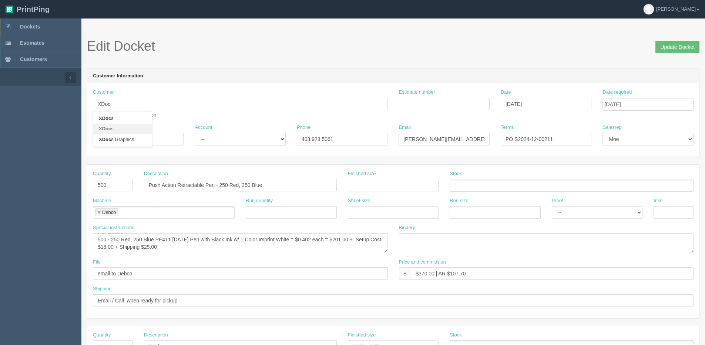
click at [112, 130] on link "XDoc s" at bounding box center [122, 129] width 58 height 11
type input "XDocs"
type input "[PERSON_NAME]"
type input "403.284.8429"
type input "[PERSON_NAME][EMAIL_ADDRESS][DOMAIN_NAME]"
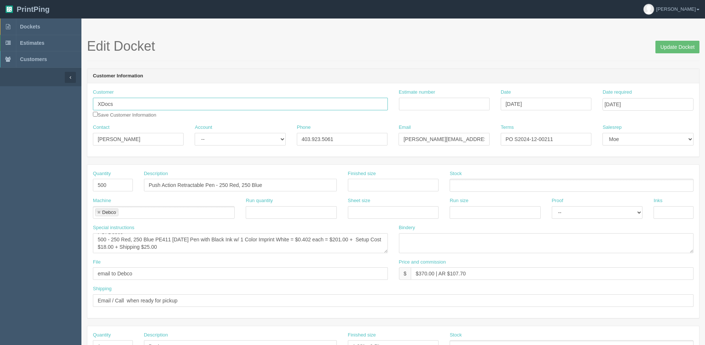
type input "PO S2025-03-"
drag, startPoint x: 235, startPoint y: 135, endPoint x: 234, endPoint y: 142, distance: 7.0
click at [234, 136] on select "-- Existing Client Allrush Client Rep Client" at bounding box center [240, 139] width 91 height 13
select select "Allrush Client"
click at [195, 133] on select "-- Existing Client Allrush Client Rep Client" at bounding box center [240, 139] width 91 height 13
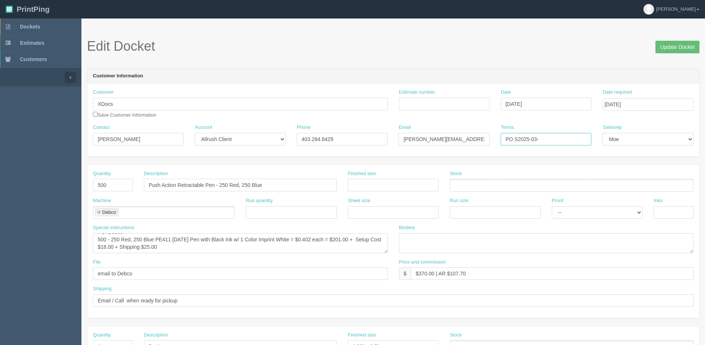
drag, startPoint x: 550, startPoint y: 139, endPoint x: 466, endPoint y: 139, distance: 84.3
click at [482, 139] on div "Contact Yoshimi Okumura Account -- Existing Client Allrush Client Rep Client Ph…" at bounding box center [392, 137] width 611 height 27
drag, startPoint x: 549, startPoint y: 136, endPoint x: 417, endPoint y: 147, distance: 132.5
click at [417, 147] on div "Contact Yoshimi Okumura Account -- Existing Client Allrush Client Rep Client Ph…" at bounding box center [392, 137] width 611 height 27
type input "Due on receipt"
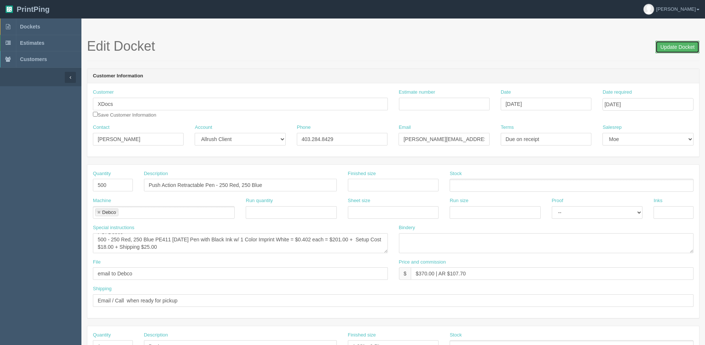
click at [675, 48] on input "Update Docket" at bounding box center [677, 47] width 44 height 13
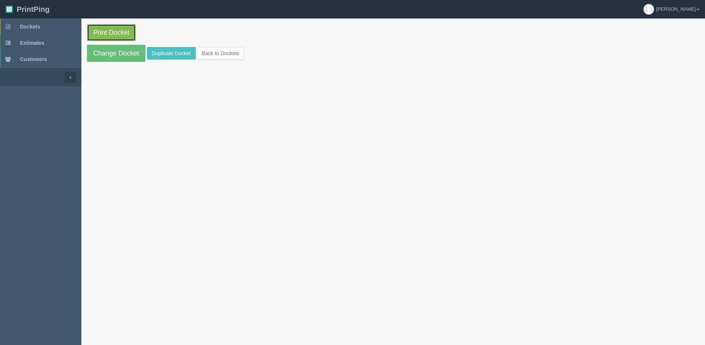
click at [122, 33] on link "Print Docket" at bounding box center [111, 32] width 49 height 17
click at [212, 54] on link "Back to Dockets" at bounding box center [220, 53] width 47 height 13
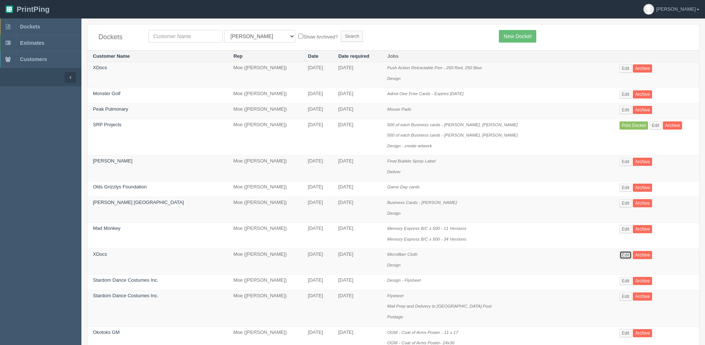
click at [619, 253] on link "Edit" at bounding box center [625, 255] width 12 height 8
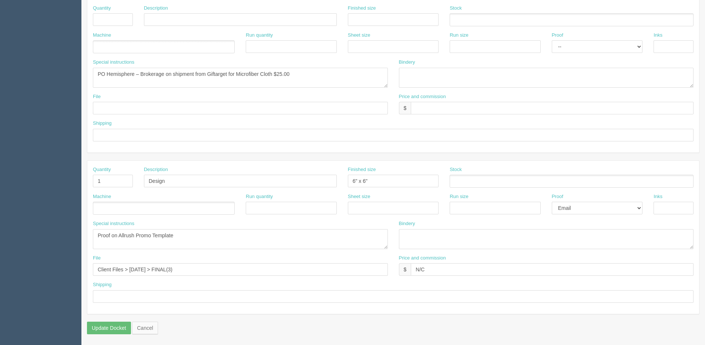
scroll to position [327, 0]
drag, startPoint x: 174, startPoint y: 240, endPoint x: 71, endPoint y: 239, distance: 103.6
click at [71, 239] on section "Dockets Estimates Customers" at bounding box center [352, 18] width 705 height 653
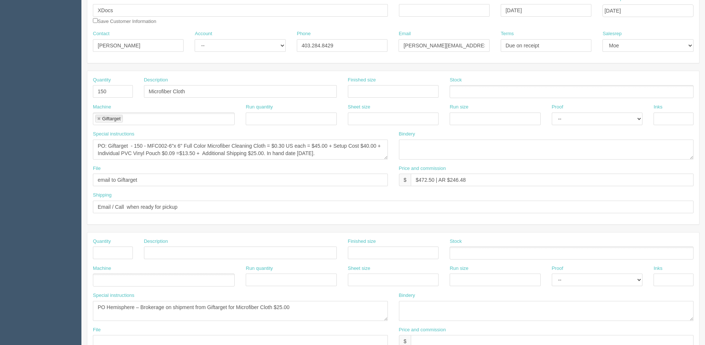
scroll to position [0, 0]
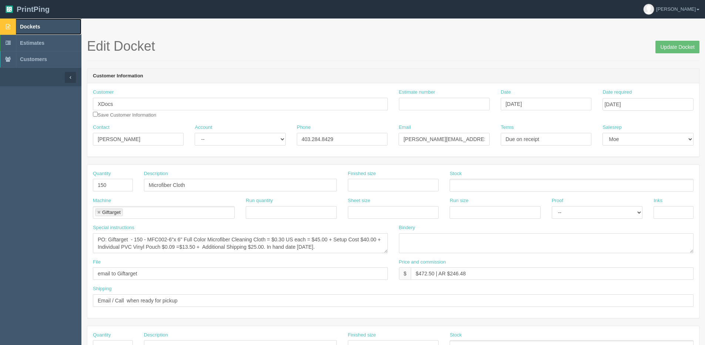
click at [19, 28] on link "Dockets" at bounding box center [40, 26] width 81 height 16
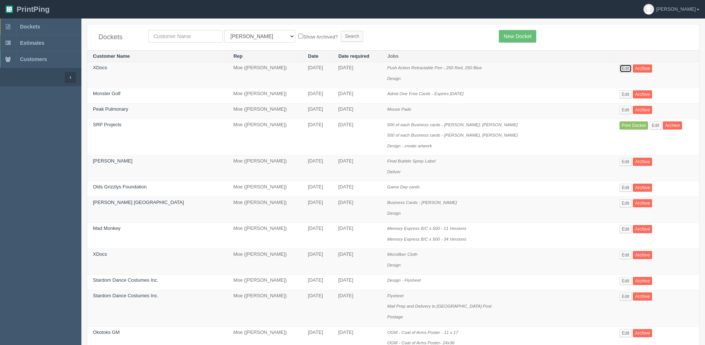
click at [619, 65] on link "Edit" at bounding box center [625, 68] width 12 height 8
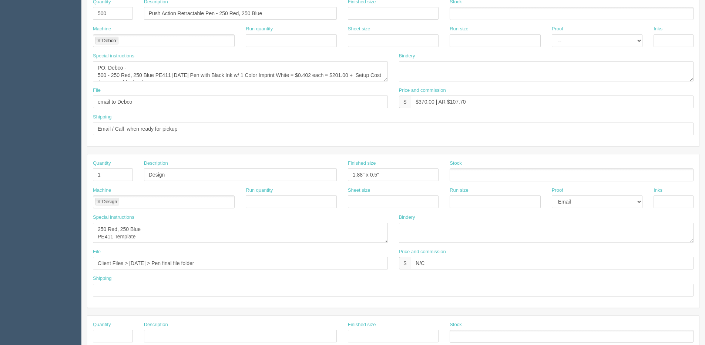
scroll to position [185, 0]
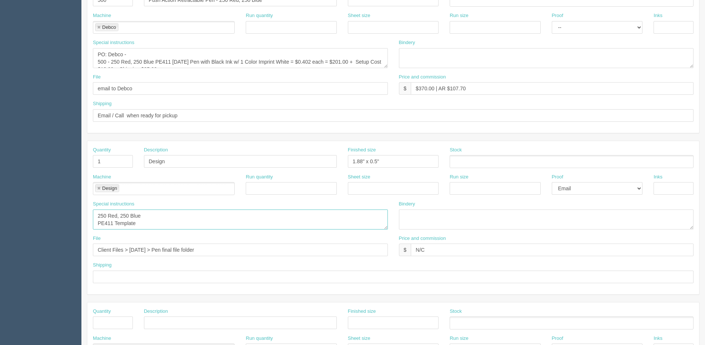
click at [95, 214] on textarea "250 Red, 250 Blue PE411 Template" at bounding box center [240, 219] width 295 height 20
paste textarea "Proof on Allrush Promo Template"
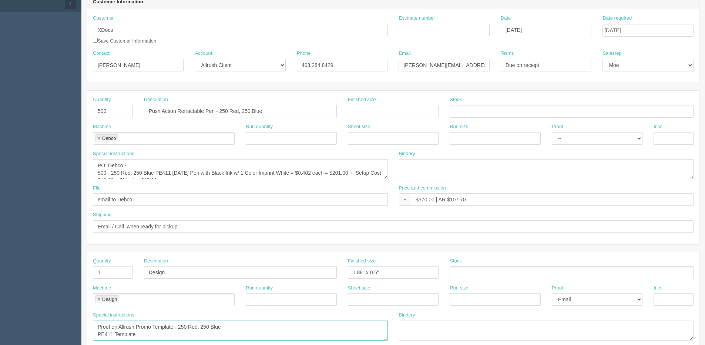
scroll to position [111, 0]
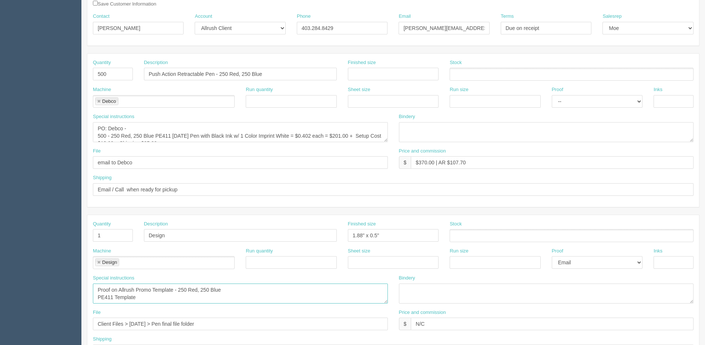
click at [145, 299] on textarea "250 Red, 250 Blue PE411 Template" at bounding box center [240, 293] width 295 height 20
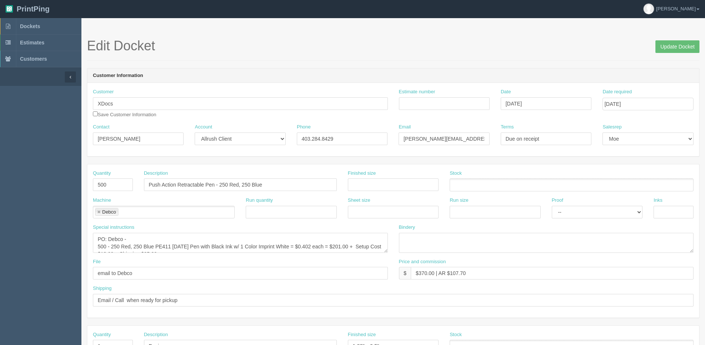
scroll to position [0, 0]
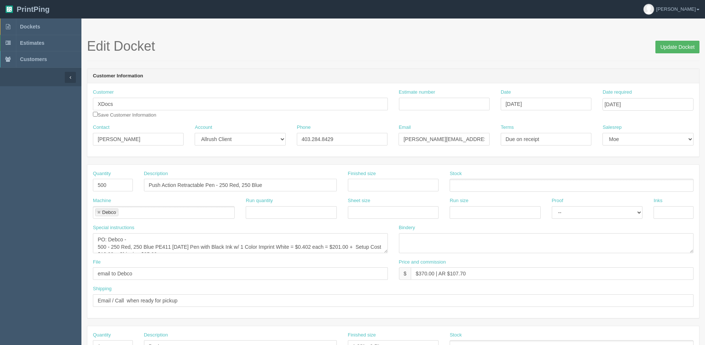
type textarea "Proof on Allrush Promo Template - 250 Red, 250 Blue PE411 Template - Imprint wh…"
click at [662, 47] on input "Update Docket" at bounding box center [677, 47] width 44 height 13
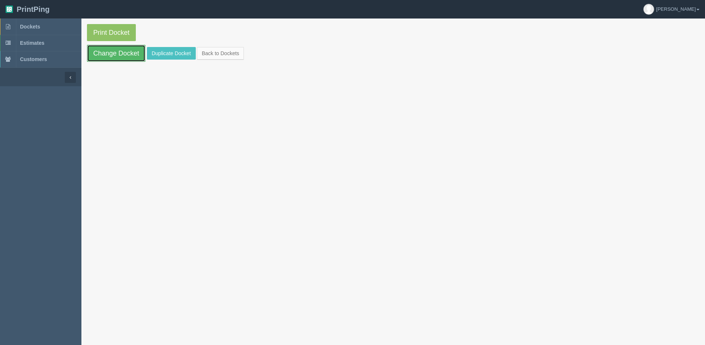
click at [109, 54] on link "Change Docket" at bounding box center [116, 53] width 58 height 17
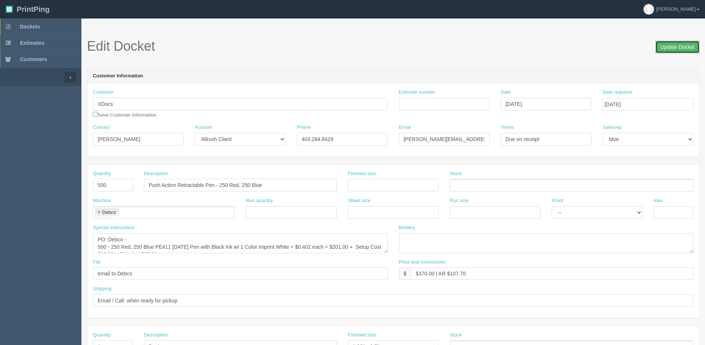
click at [666, 48] on input "Update Docket" at bounding box center [677, 47] width 44 height 13
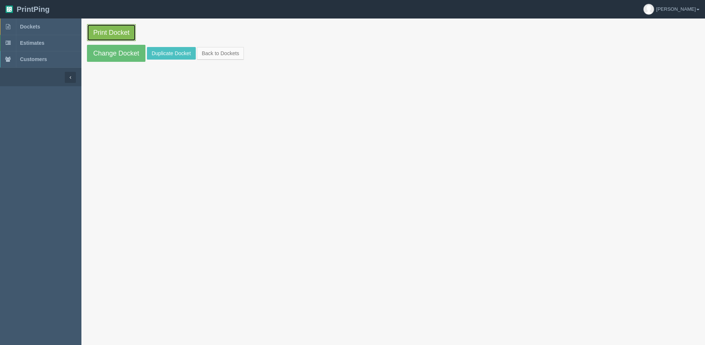
click at [115, 34] on link "Print Docket" at bounding box center [111, 32] width 49 height 17
click at [219, 60] on section "Print Docket Change Docket Duplicate Docket Back to Dockets" at bounding box center [392, 42] width 623 height 49
click at [223, 55] on link "Back to Dockets" at bounding box center [220, 53] width 47 height 13
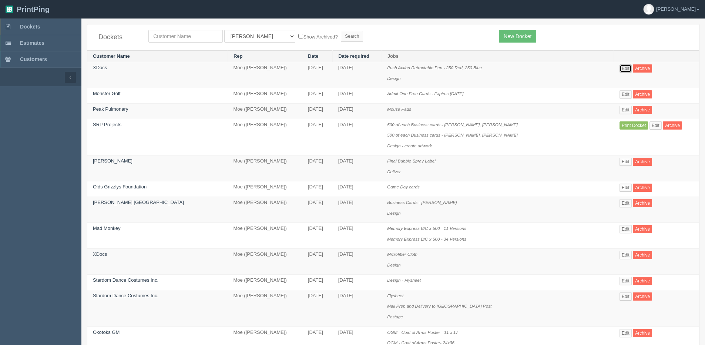
click at [619, 66] on link "Edit" at bounding box center [625, 68] width 12 height 8
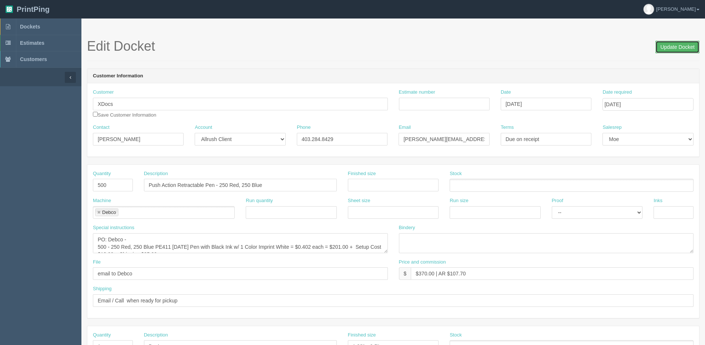
click at [673, 42] on input "Update Docket" at bounding box center [677, 47] width 44 height 13
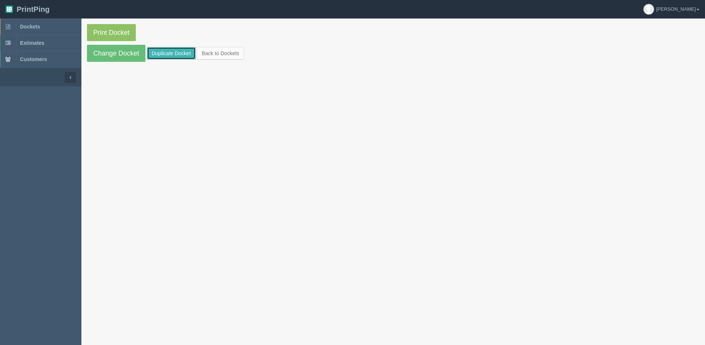
click at [153, 52] on link "Duplicate Docket" at bounding box center [171, 53] width 49 height 13
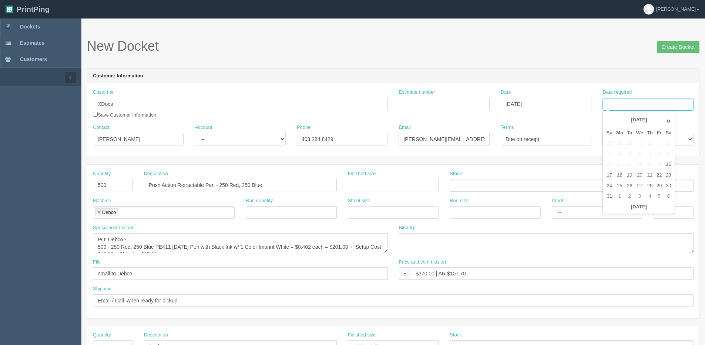
click at [631, 102] on input "Date required" at bounding box center [647, 104] width 91 height 13
click at [623, 212] on div "« August 2025 » Su Mo Tu We Th Fr Sa 27 28 29 30 31 1 2 3 4 5 6 7 8 9 10 11 12 …" at bounding box center [638, 162] width 72 height 103
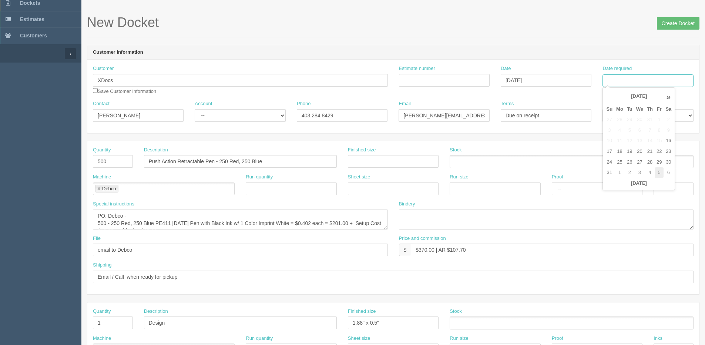
scroll to position [37, 0]
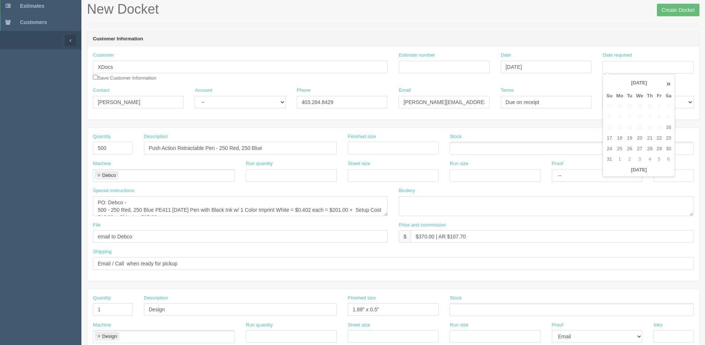
click at [668, 81] on th "»" at bounding box center [668, 83] width 10 height 15
click at [657, 117] on td "12" at bounding box center [658, 117] width 9 height 11
type input "[DATE]"
drag, startPoint x: 280, startPoint y: 142, endPoint x: 36, endPoint y: 166, distance: 244.6
click at [36, 166] on section "Dockets Estimates Customers" at bounding box center [352, 308] width 705 height 653
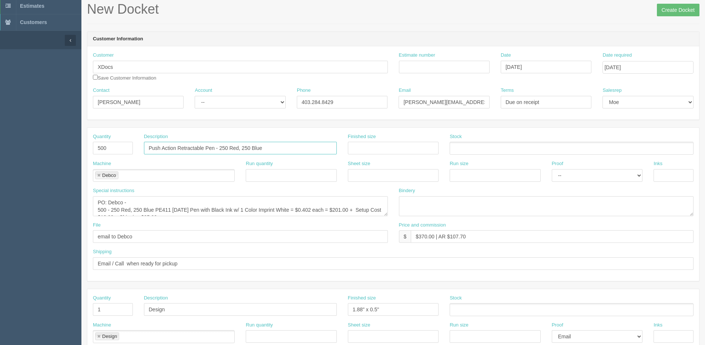
click at [259, 154] on input "Push Action Retractable Pen - 250 Red, 250 Blue" at bounding box center [240, 148] width 193 height 13
drag, startPoint x: 231, startPoint y: 151, endPoint x: 129, endPoint y: 151, distance: 102.5
click at [129, 151] on div "Quantity 500 Description Push Action Retractable Pen - 250 Red, 250 Blue Finish…" at bounding box center [392, 146] width 611 height 27
paste input "View with Logo Download Previous Next Claw Bottle Opener Keychain"
drag, startPoint x: 320, startPoint y: 147, endPoint x: 140, endPoint y: 147, distance: 179.8
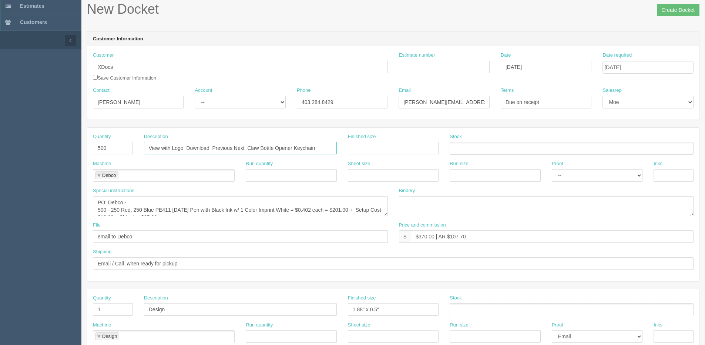
click at [140, 147] on div "Description View with Logo Download Previous Next Claw Bottle Opener Keychain" at bounding box center [240, 146] width 204 height 27
click at [189, 146] on input "View with Logo Download Previous Next Claw Bottle Opener Keychain" at bounding box center [240, 148] width 193 height 13
drag, startPoint x: 248, startPoint y: 149, endPoint x: 124, endPoint y: 169, distance: 125.3
click at [125, 169] on div "Quantity 500 Description View with Logo Download Previous Next Claw Bottle Open…" at bounding box center [392, 204] width 611 height 153
click at [249, 148] on input "Claw Bottle Opener Keychain" at bounding box center [240, 148] width 193 height 13
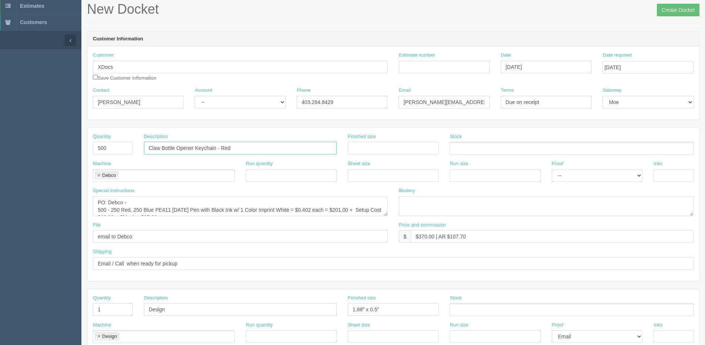
drag, startPoint x: 232, startPoint y: 152, endPoint x: 117, endPoint y: 147, distance: 115.1
click at [117, 147] on div "Quantity 500 Description Claw Bottle Opener Keychain - Red Finished size Stock" at bounding box center [392, 146] width 611 height 27
type input "Claw Bottle Opener Keychain - Red"
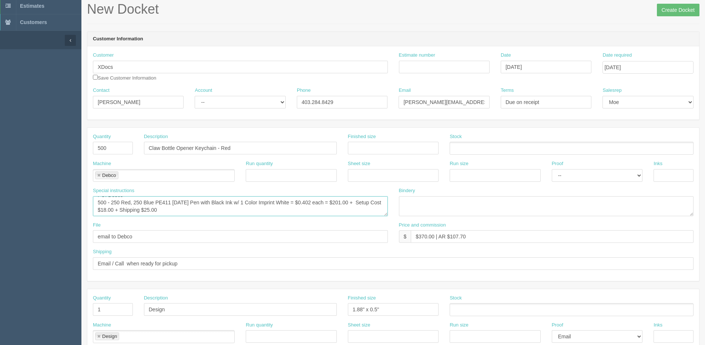
scroll to position [0, 0]
drag, startPoint x: 247, startPoint y: 208, endPoint x: 90, endPoint y: 206, distance: 157.9
click at [90, 206] on div "Special instructions PO: Debco - 500 - 250 Red, 250 Blue PE411 MARDI GRAS Pen w…" at bounding box center [240, 204] width 306 height 34
paste textarea "Claw Bottle Opener Keychain - Red"
click at [98, 211] on textarea "PO: Debco - 500 - 250 Red, 250 Blue PE411 MARDI GRAS Pen with Black Ink w/ 1 Co…" at bounding box center [240, 206] width 295 height 20
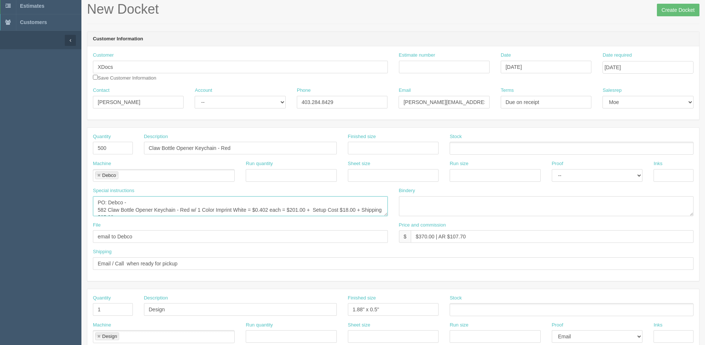
drag, startPoint x: 106, startPoint y: 210, endPoint x: 8, endPoint y: 210, distance: 98.4
click at [8, 210] on section "Dockets Estimates Customers" at bounding box center [352, 308] width 705 height 653
click at [109, 210] on textarea "PO: Debco - 500 - 250 Red, 250 Blue PE411 MARDI GRAS Pen with Black Ink w/ 1 Co…" at bounding box center [240, 206] width 295 height 20
drag, startPoint x: 106, startPoint y: 210, endPoint x: 91, endPoint y: 208, distance: 14.5
click at [91, 208] on div "Special instructions PO: Debco - 500 - 250 Red, 250 Blue PE411 MARDI GRAS Pen w…" at bounding box center [240, 204] width 306 height 34
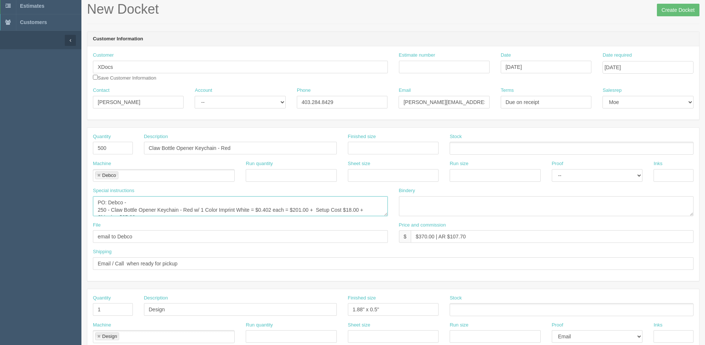
click at [264, 209] on textarea "PO: Debco - 500 - 250 Red, 250 Blue PE411 MARDI GRAS Pen with Black Ink w/ 1 Co…" at bounding box center [240, 206] width 295 height 20
type textarea "PO: Debco - 250 - Claw Bottle Opener Keychain - Red w/ 1 Color Imprint White = …"
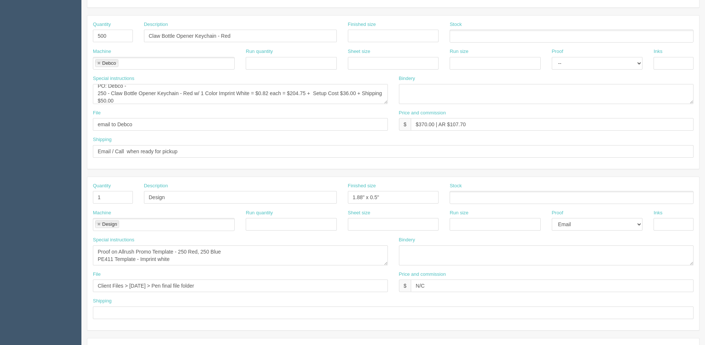
scroll to position [185, 0]
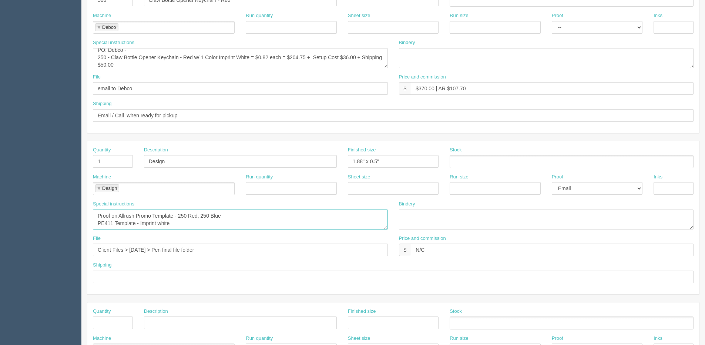
drag, startPoint x: 178, startPoint y: 215, endPoint x: 556, endPoint y: 220, distance: 378.4
click at [556, 220] on div "Special instructions Proof on Allrush Promo Template - 250 Red, 250 Blue PE411 …" at bounding box center [392, 217] width 611 height 34
type textarea "Proof on Allrush Promo Template - Red w/ White imprint"
drag, startPoint x: 212, startPoint y: 250, endPoint x: 539, endPoint y: 249, distance: 327.0
click at [539, 249] on div "File Client Files > August 2025 > Pen final file folder Price and commission $ …" at bounding box center [392, 248] width 611 height 27
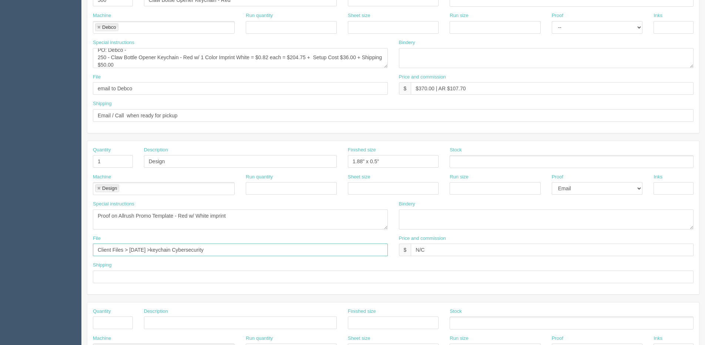
type input "Client Files > August 2025 >keychain Cybersecurity"
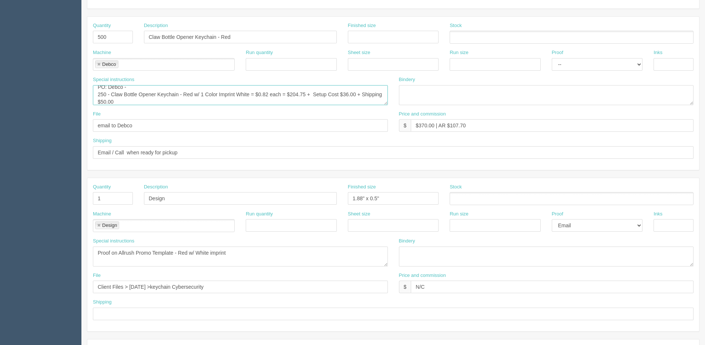
click at [195, 94] on textarea "PO: Debco - 500 - 250 Red, 250 Blue PE411 MARDI GRAS Pen with Black Ink w/ 1 Co…" at bounding box center [240, 95] width 295 height 20
type textarea "PO: Debco - 250 - Claw Bottle Opener Keychain - Red, Laser engraved = $0.82 eac…"
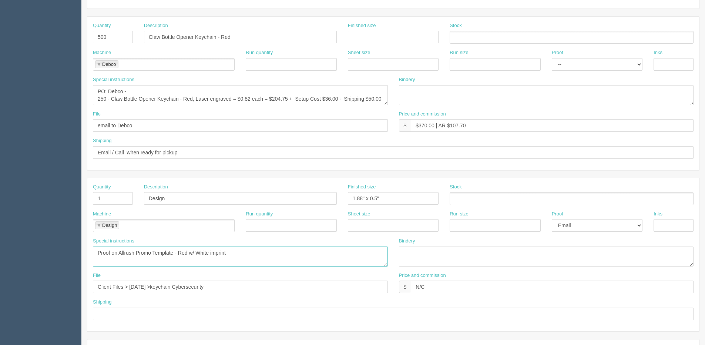
drag, startPoint x: 202, startPoint y: 252, endPoint x: 452, endPoint y: 256, distance: 249.7
click at [423, 252] on div "Special instructions Proof on Allrush Promo Template - 250 Red, 250 Blue PE411 …" at bounding box center [392, 254] width 611 height 34
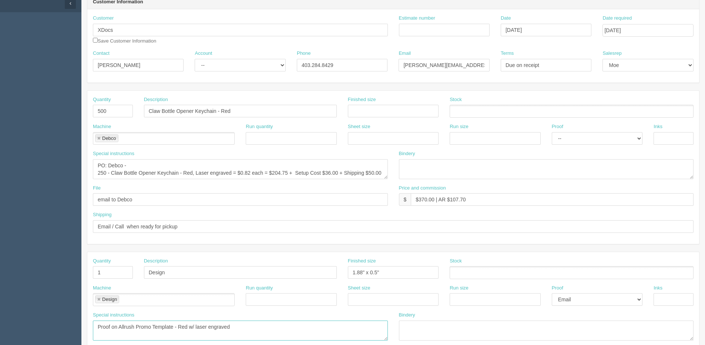
type textarea "Proof on Allrush Promo Template - Red w/ laser engraved"
drag, startPoint x: 418, startPoint y: 200, endPoint x: 433, endPoint y: 201, distance: 15.6
click at [433, 201] on input "$370.00 | AR $107.70" at bounding box center [552, 199] width 283 height 13
drag, startPoint x: 451, startPoint y: 199, endPoint x: 504, endPoint y: 195, distance: 52.7
click at [504, 192] on div "Price and commission $ $430.00 | AR $107.70" at bounding box center [546, 195] width 295 height 21
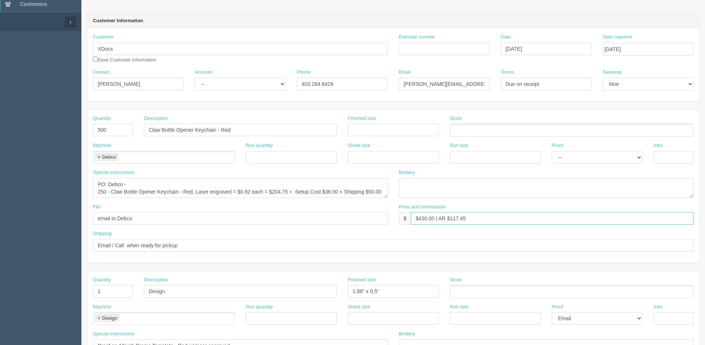
scroll to position [0, 0]
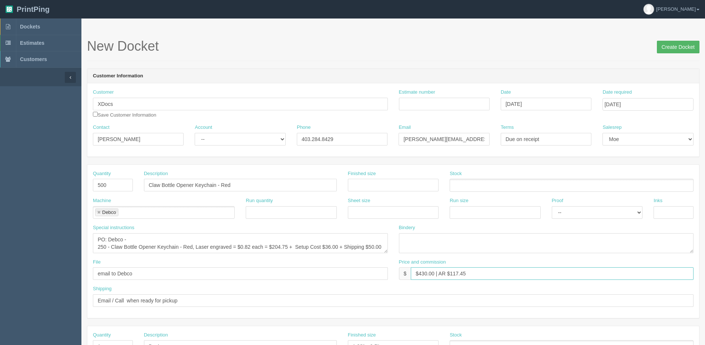
type input "$430.00 | AR $117.45"
click at [683, 48] on input "Create Docket" at bounding box center [677, 47] width 43 height 13
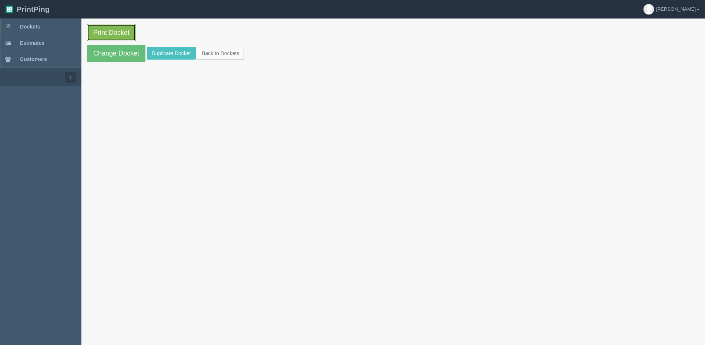
click at [110, 38] on link "Print Docket" at bounding box center [111, 32] width 49 height 17
click at [109, 50] on link "Change Docket" at bounding box center [116, 53] width 58 height 17
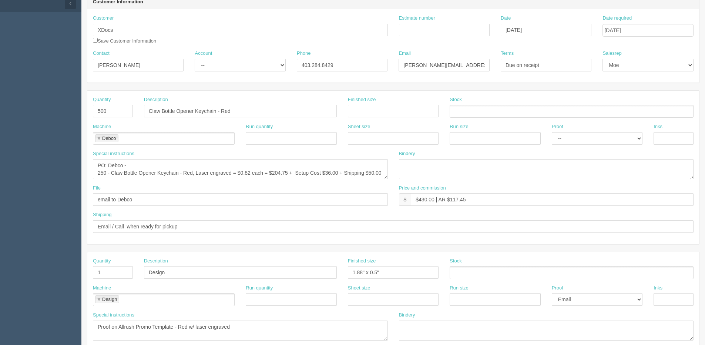
scroll to position [148, 0]
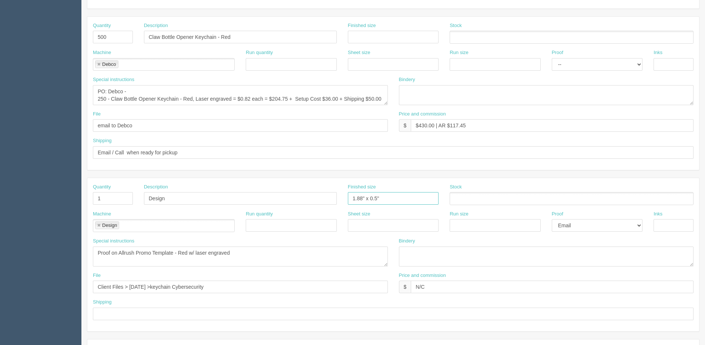
drag, startPoint x: 353, startPoint y: 198, endPoint x: 626, endPoint y: 162, distance: 275.7
click at [625, 162] on div "Quantity 500 Description Claw Bottle Opener Keychain - Red Finished size Stock …" at bounding box center [393, 254] width 612 height 476
type input "1-3/8 x 3/16"
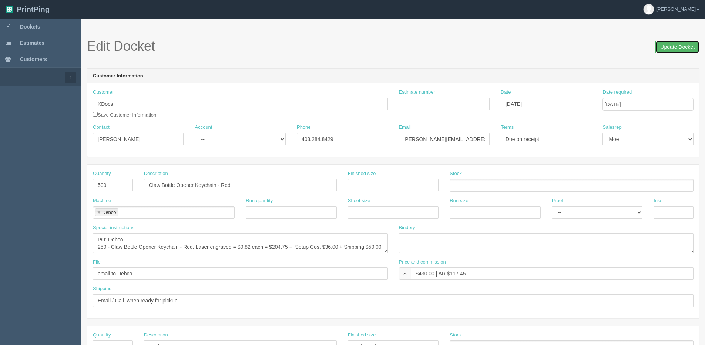
click at [681, 48] on input "Update Docket" at bounding box center [677, 47] width 44 height 13
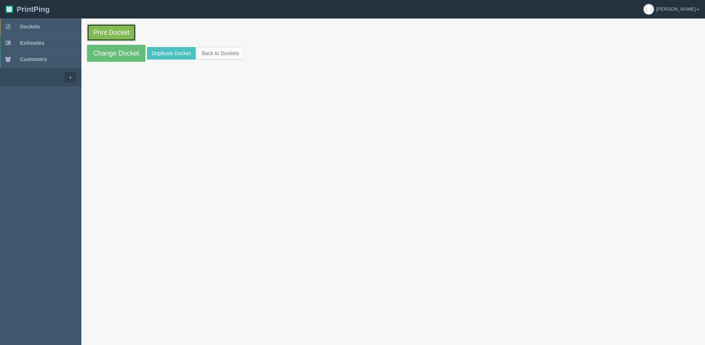
click at [114, 26] on link "Print Docket" at bounding box center [111, 32] width 49 height 17
click at [237, 57] on link "Back to Dockets" at bounding box center [220, 53] width 47 height 13
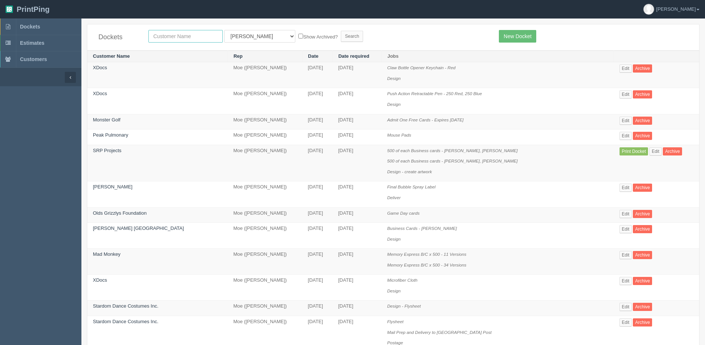
click at [162, 36] on input "text" at bounding box center [185, 36] width 74 height 13
type input "srp"
click at [341, 31] on input "Search" at bounding box center [352, 36] width 22 height 11
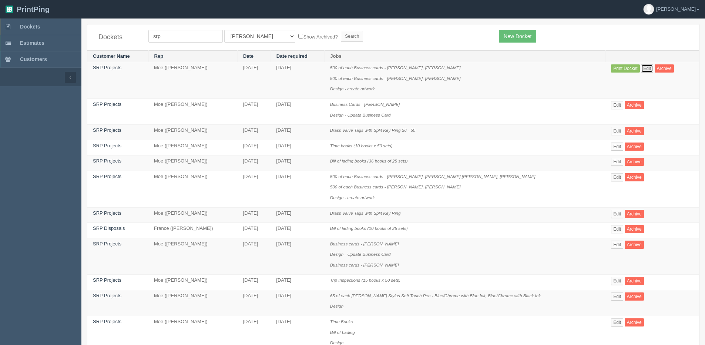
click at [644, 68] on link "Edit" at bounding box center [647, 68] width 12 height 8
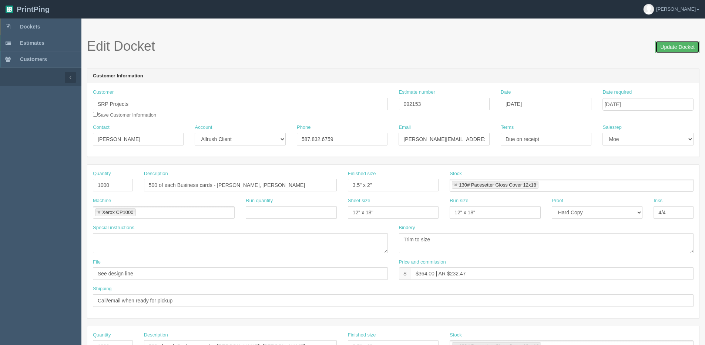
click at [669, 48] on input "Update Docket" at bounding box center [677, 47] width 44 height 13
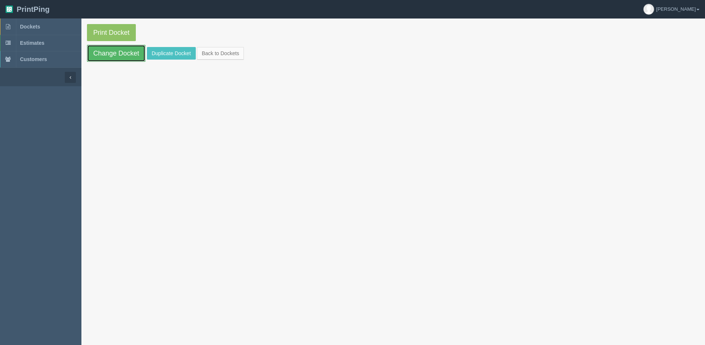
click at [112, 56] on link "Change Docket" at bounding box center [116, 53] width 58 height 17
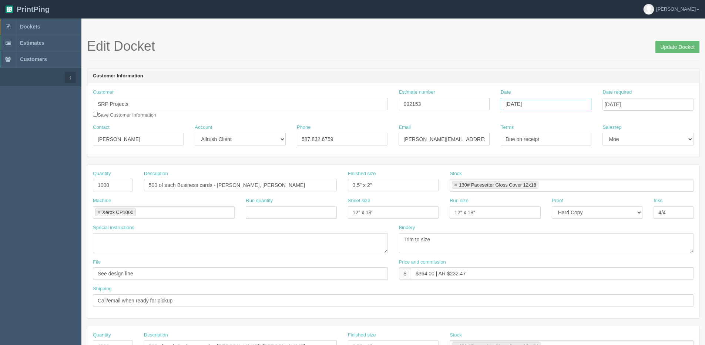
click at [530, 104] on input "August 20, 2025" at bounding box center [545, 104] width 91 height 13
click at [544, 174] on td "21" at bounding box center [548, 174] width 10 height 11
type input "[DATE]"
click at [636, 106] on input "August 22, 2025" at bounding box center [647, 104] width 91 height 13
click at [620, 188] on td "25" at bounding box center [619, 185] width 11 height 11
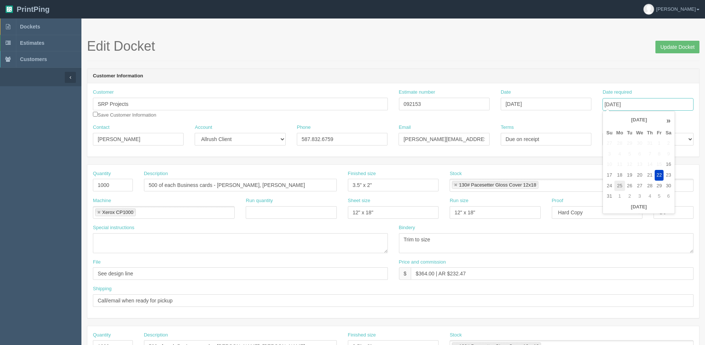
type input "August 25, 2025"
click at [674, 50] on input "Update Docket" at bounding box center [677, 47] width 44 height 13
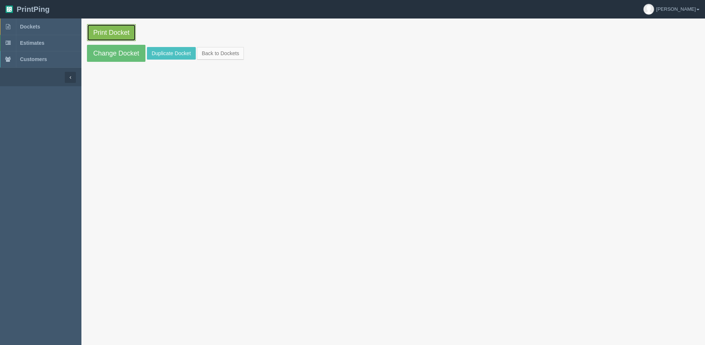
click at [96, 25] on link "Print Docket" at bounding box center [111, 32] width 49 height 17
click at [220, 53] on link "Back to Dockets" at bounding box center [220, 53] width 47 height 13
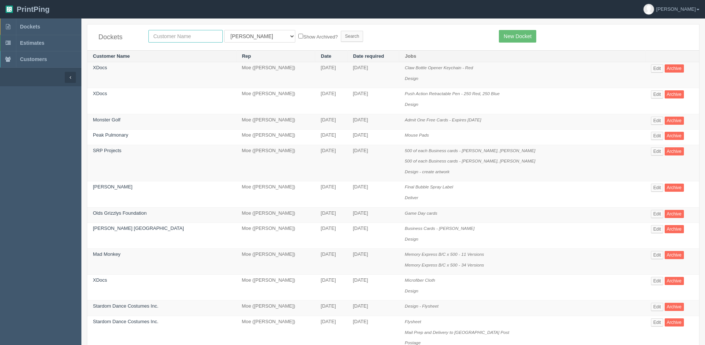
click at [176, 38] on input "text" at bounding box center [185, 36] width 74 height 13
type input "denca"
click at [341, 31] on input "Search" at bounding box center [352, 36] width 22 height 11
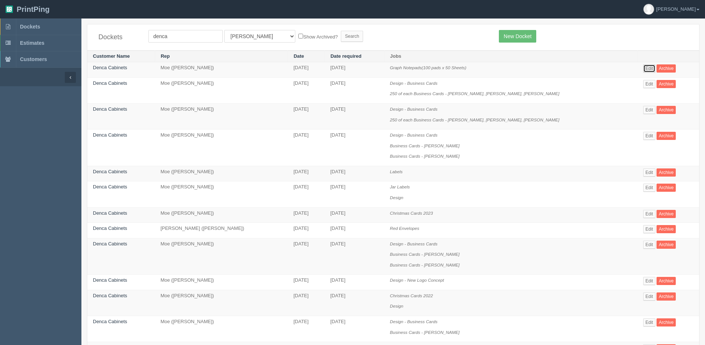
click at [643, 67] on link "Edit" at bounding box center [649, 68] width 12 height 8
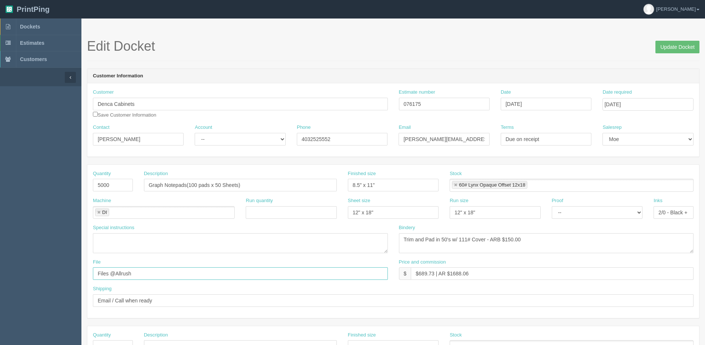
drag, startPoint x: 143, startPoint y: 276, endPoint x: 3, endPoint y: 267, distance: 139.7
click at [30, 273] on section "Dockets Estimates Customers" at bounding box center [352, 344] width 705 height 653
drag, startPoint x: 180, startPoint y: 271, endPoint x: 233, endPoint y: 264, distance: 53.4
click at [204, 267] on input "Client files > June 2025" at bounding box center [240, 273] width 295 height 13
type input "Client Files > March 2022"
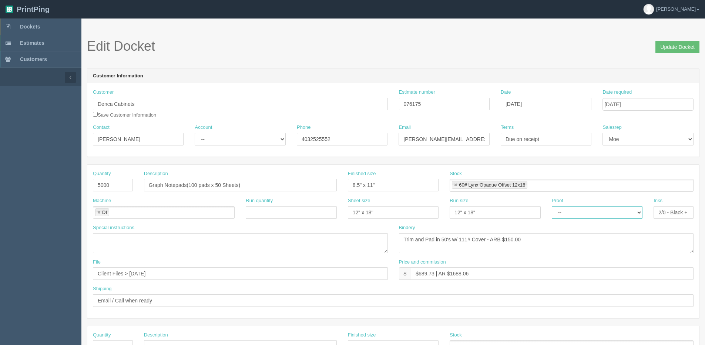
click at [564, 212] on select "-- Email Hard Copy" at bounding box center [596, 212] width 91 height 13
select select "Email"
click at [551, 206] on select "-- Email Hard Copy" at bounding box center [596, 212] width 91 height 13
click at [676, 46] on input "Update Docket" at bounding box center [677, 47] width 44 height 13
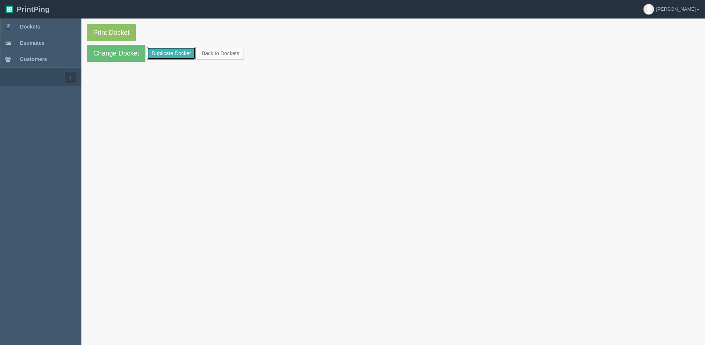
click at [157, 50] on link "Duplicate Docket" at bounding box center [171, 53] width 49 height 13
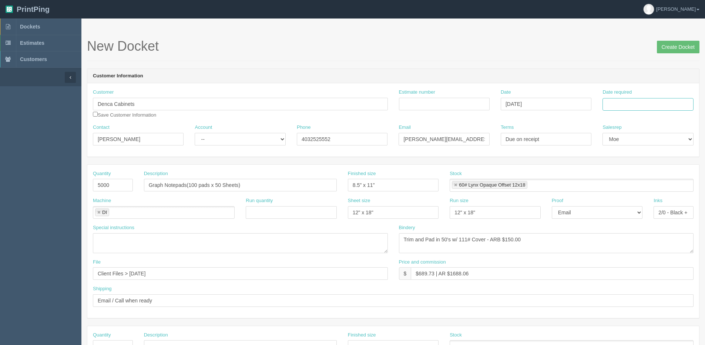
click at [623, 106] on input "Date required" at bounding box center [647, 104] width 91 height 13
click at [609, 211] on th "[DATE]" at bounding box center [638, 207] width 69 height 11
click at [639, 185] on td "27" at bounding box center [639, 185] width 11 height 11
type input "[DATE]"
click at [401, 113] on div "Estimate number" at bounding box center [444, 102] width 102 height 27
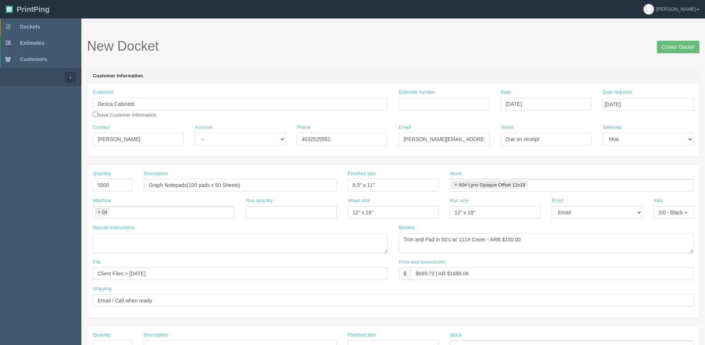
click at [423, 95] on label "Estimate number" at bounding box center [417, 92] width 36 height 7
click at [423, 98] on input "Estimate number" at bounding box center [444, 104] width 91 height 13
click at [421, 100] on input "Estimate number" at bounding box center [444, 104] width 91 height 13
type input "076175"
click at [455, 277] on input "$689.73 | AR $1688.06" at bounding box center [552, 273] width 283 height 13
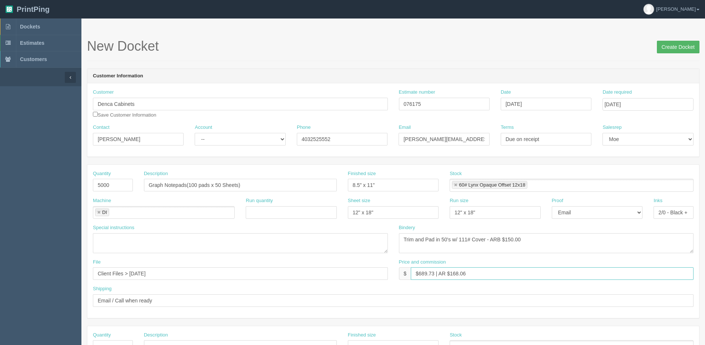
type input "$689.73 | AR $168.06"
click at [667, 49] on input "Create Docket" at bounding box center [677, 47] width 43 height 13
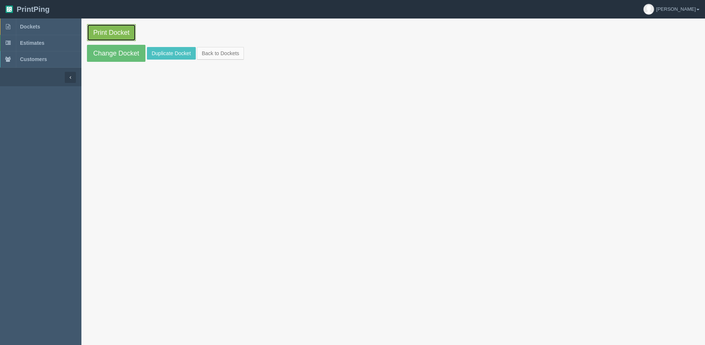
drag, startPoint x: 0, startPoint y: 0, endPoint x: 104, endPoint y: 33, distance: 109.5
click at [104, 33] on link "Print Docket" at bounding box center [111, 32] width 49 height 17
click at [221, 53] on link "Back to Dockets" at bounding box center [220, 53] width 47 height 13
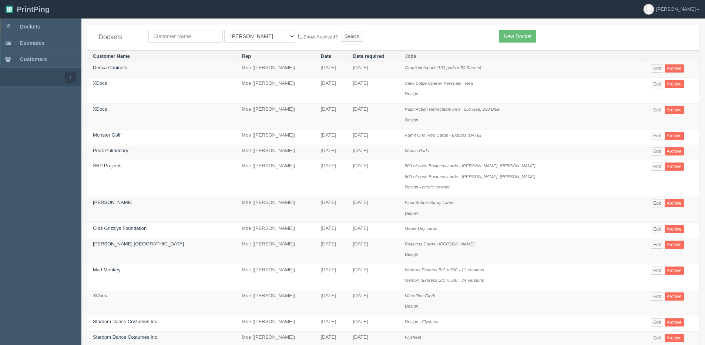
click at [186, 28] on div "Dockets All Users [PERSON_NAME] Test 1 [PERSON_NAME] [PERSON_NAME] [PERSON_NAME…" at bounding box center [392, 37] width 611 height 26
click at [186, 40] on input "text" at bounding box center [185, 36] width 74 height 13
type input "edge"
click at [341, 31] on input "Search" at bounding box center [352, 36] width 22 height 11
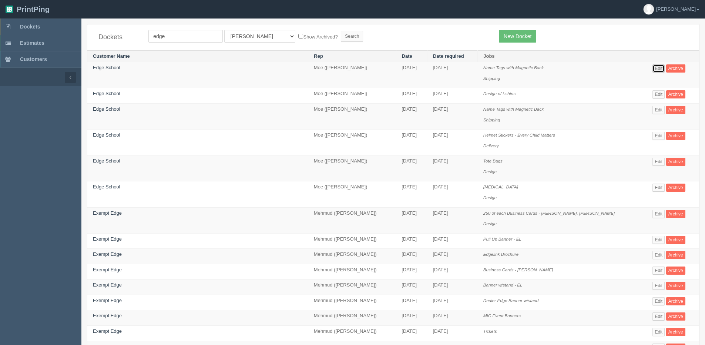
click at [652, 69] on link "Edit" at bounding box center [658, 68] width 12 height 8
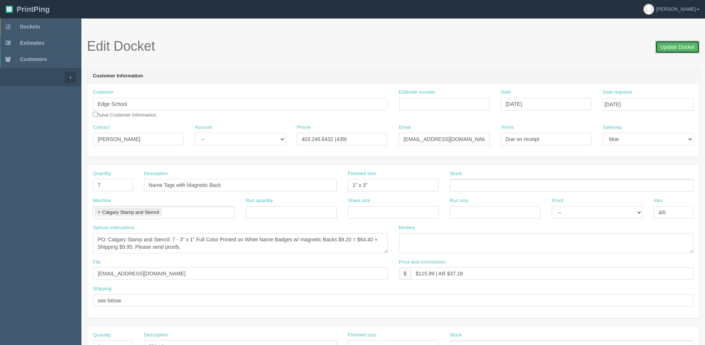
click at [686, 45] on input "Update Docket" at bounding box center [677, 47] width 44 height 13
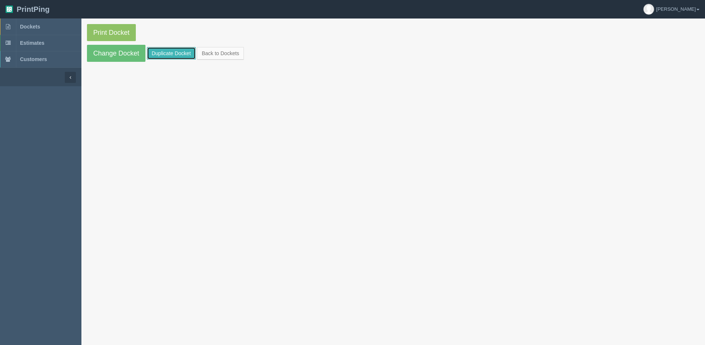
click at [161, 51] on link "Duplicate Docket" at bounding box center [171, 53] width 49 height 13
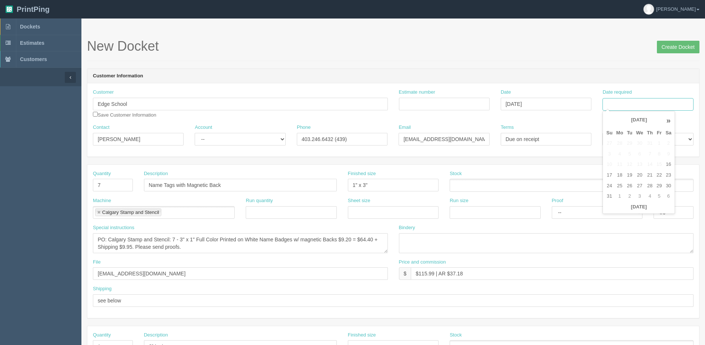
click at [645, 103] on input "Date required" at bounding box center [647, 104] width 91 height 13
click at [633, 210] on th "Today" at bounding box center [638, 207] width 69 height 11
click at [649, 187] on td "28" at bounding box center [650, 185] width 10 height 11
type input "[DATE]"
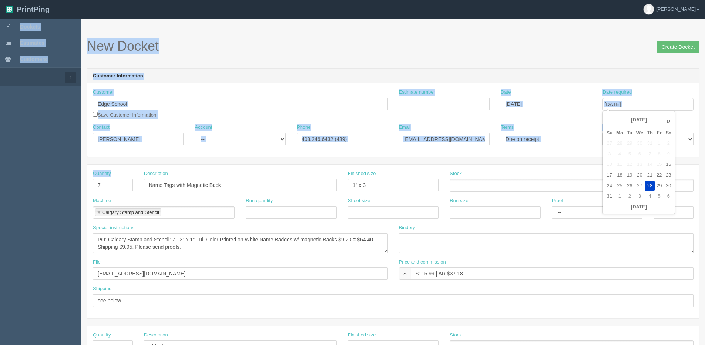
click at [28, 192] on section "Dockets Estimates Customers" at bounding box center [352, 344] width 705 height 653
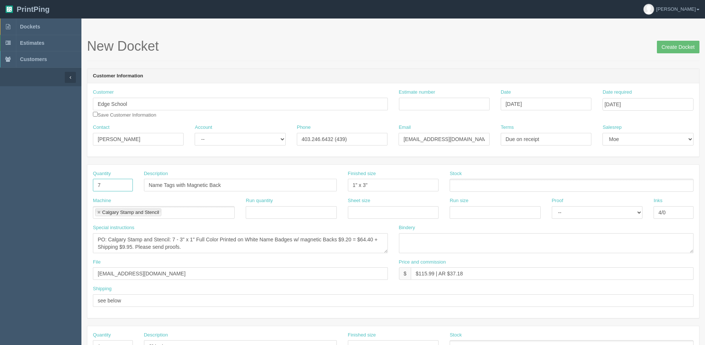
drag, startPoint x: 125, startPoint y: 191, endPoint x: 60, endPoint y: 196, distance: 65.3
click at [61, 196] on section "Dockets Estimates Customers" at bounding box center [352, 344] width 705 height 653
type input "15"
click at [173, 242] on textarea "PO: Calgary Stamp and Stencil: 7 - 3" x 1" Full Color Printed on White Name Bad…" at bounding box center [240, 243] width 295 height 20
type textarea "PO: Calgary Stamp and Stencil: 15 - 3" x 1" Full Color Printed on White Name Ba…"
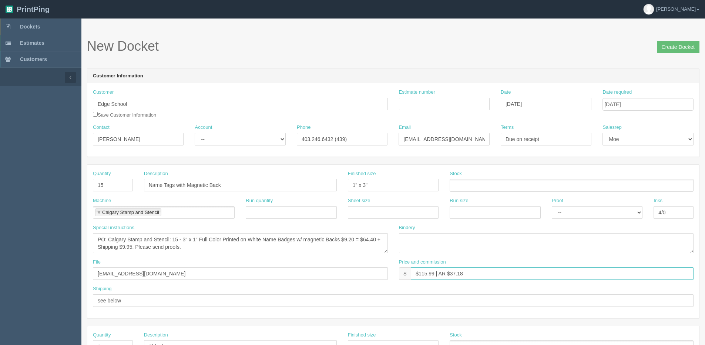
drag, startPoint x: 419, startPoint y: 273, endPoint x: 433, endPoint y: 273, distance: 14.1
click at [433, 273] on input "$115.99 | AR $37.18" at bounding box center [552, 273] width 283 height 13
drag, startPoint x: 451, startPoint y: 273, endPoint x: 501, endPoint y: 267, distance: 50.7
click at [491, 268] on input "$205.65 | AR $37.18" at bounding box center [552, 273] width 283 height 13
type input "$205.65 | AR $65.28"
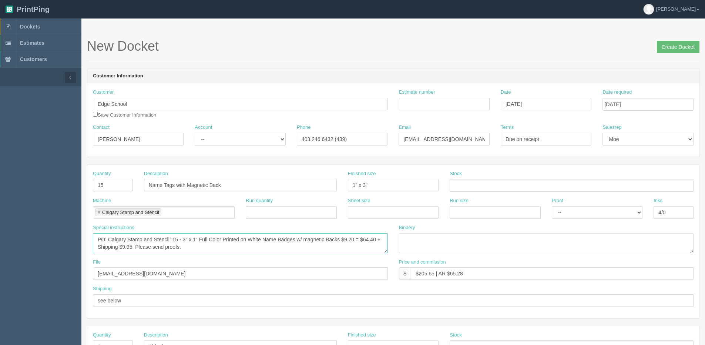
drag, startPoint x: 345, startPoint y: 239, endPoint x: 352, endPoint y: 239, distance: 6.3
click at [352, 239] on textarea "PO: Calgary Stamp and Stencil: 7 - 3" x 1" Full Color Printed on White Name Bad…" at bounding box center [240, 243] width 295 height 20
type textarea "PO: Calgary Stamp and Stencil: 15 - 3" x 1" Full Color Printed on White Name Ba…"
drag, startPoint x: 235, startPoint y: 136, endPoint x: 235, endPoint y: 141, distance: 4.1
click at [235, 136] on select "-- Existing Client Allrush Client Rep Client" at bounding box center [240, 139] width 91 height 13
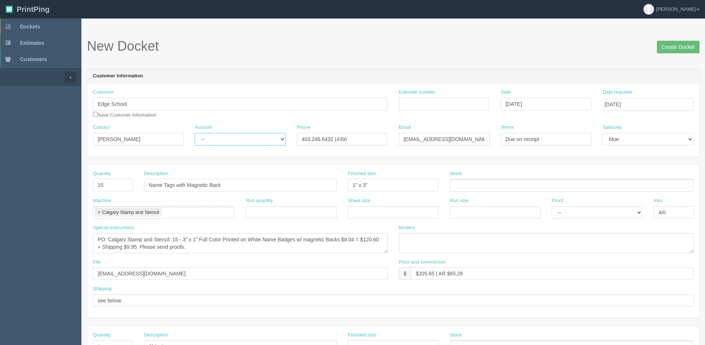
select select "Allrush Client"
click at [195, 133] on select "-- Existing Client Allrush Client Rep Client" at bounding box center [240, 139] width 91 height 13
click at [675, 45] on input "Create Docket" at bounding box center [677, 47] width 43 height 13
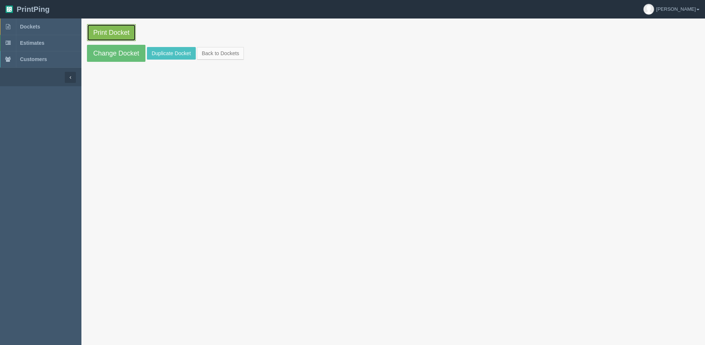
click at [103, 30] on link "Print Docket" at bounding box center [111, 32] width 49 height 17
click at [215, 57] on link "Back to Dockets" at bounding box center [220, 53] width 47 height 13
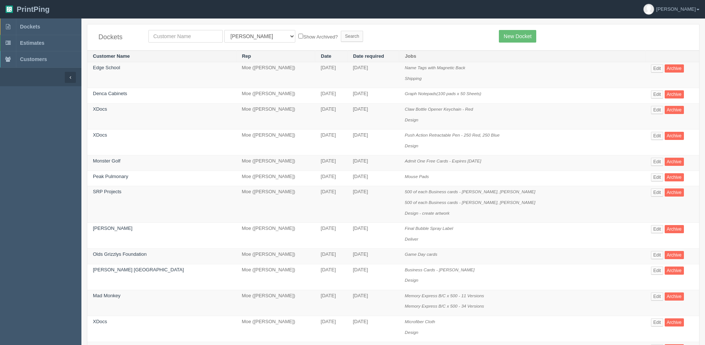
click at [180, 28] on div "Dockets All Users [PERSON_NAME] Test 1 [PERSON_NAME] [PERSON_NAME] [PERSON_NAME…" at bounding box center [392, 37] width 611 height 26
click at [170, 33] on input "text" at bounding box center [185, 36] width 74 height 13
type input "summit ram"
click at [341, 31] on input "Search" at bounding box center [352, 36] width 22 height 11
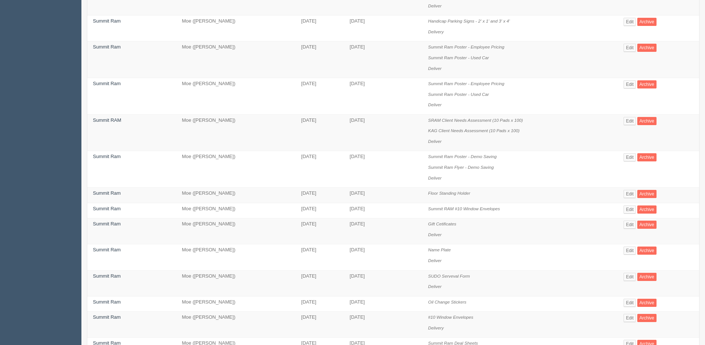
scroll to position [148, 0]
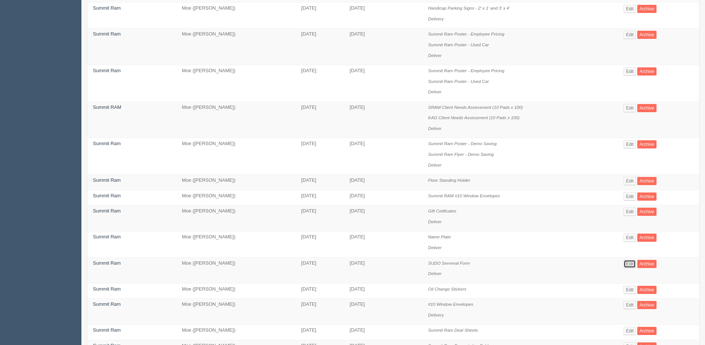
click at [631, 265] on link "Edit" at bounding box center [629, 264] width 12 height 8
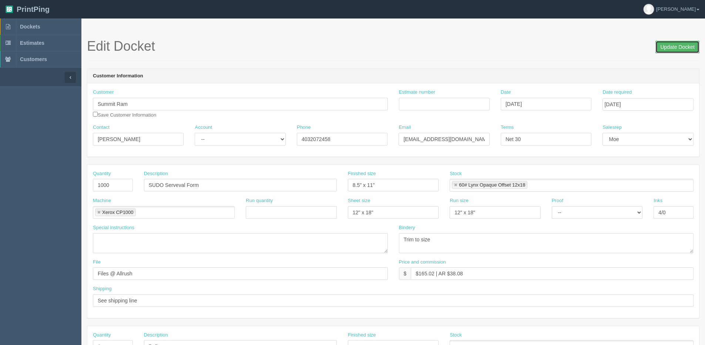
click at [665, 49] on input "Update Docket" at bounding box center [677, 47] width 44 height 13
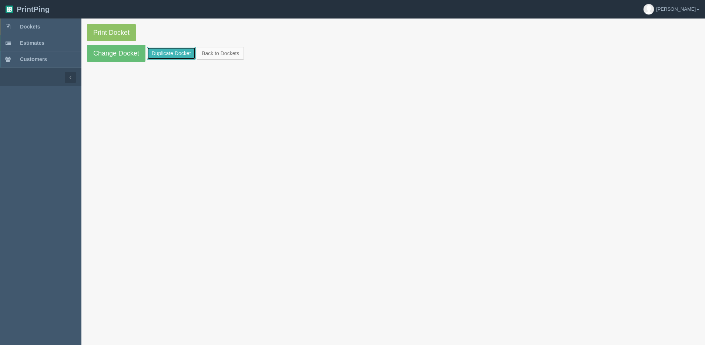
click at [171, 55] on link "Duplicate Docket" at bounding box center [171, 53] width 49 height 13
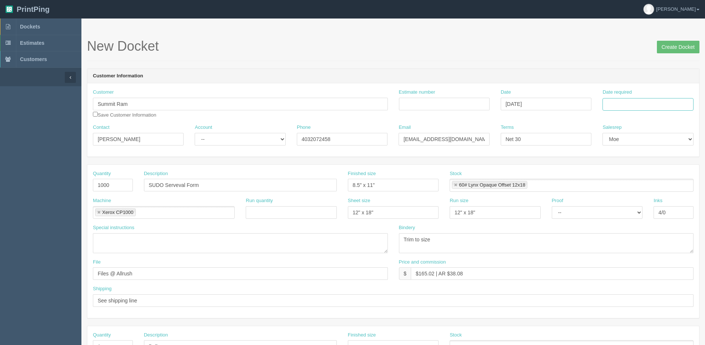
click at [636, 104] on input "Date required" at bounding box center [647, 104] width 91 height 13
click at [614, 210] on th "Today" at bounding box center [638, 207] width 69 height 11
click at [617, 186] on td "25" at bounding box center [619, 185] width 11 height 11
type input "August 25, 2025"
drag, startPoint x: 122, startPoint y: 143, endPoint x: 22, endPoint y: 143, distance: 100.2
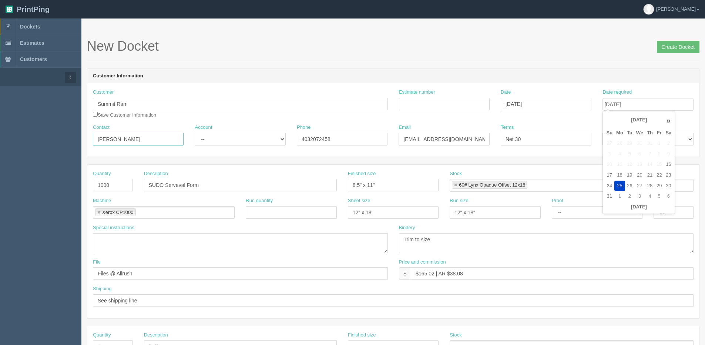
click at [59, 143] on section "Dockets Estimates Customers" at bounding box center [352, 344] width 705 height 653
type input "Melanie Lok"
drag, startPoint x: 479, startPoint y: 139, endPoint x: 259, endPoint y: 138, distance: 220.1
click at [271, 138] on div "Contact Melanie Lok Account -- Existing Client Allrush Client Rep Client Phone …" at bounding box center [392, 137] width 611 height 27
type input "mlok@kaizenauto.com"
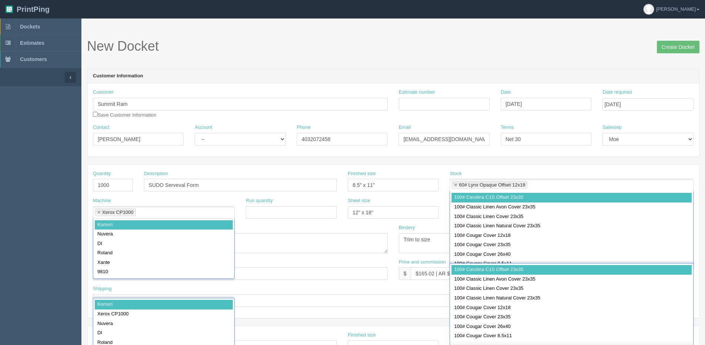
scroll to position [202, 0]
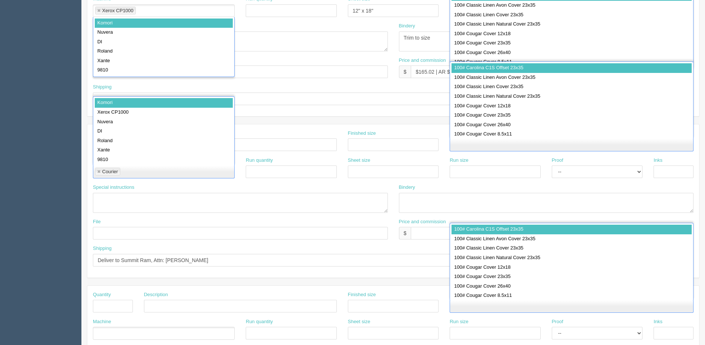
drag, startPoint x: 326, startPoint y: 140, endPoint x: 229, endPoint y: 140, distance: 97.3
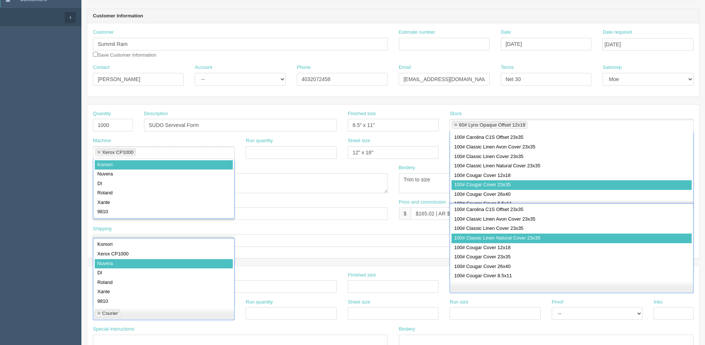
scroll to position [0, 0]
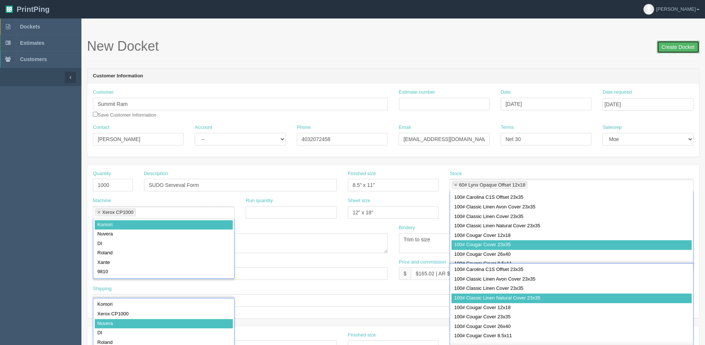
click at [659, 51] on input "Create Docket" at bounding box center [677, 47] width 43 height 13
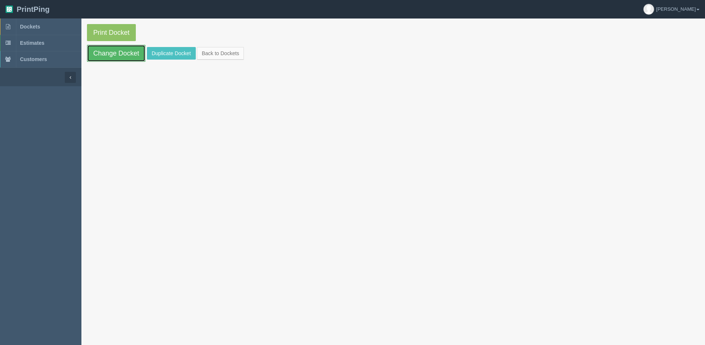
drag, startPoint x: 112, startPoint y: 51, endPoint x: 168, endPoint y: 43, distance: 56.8
click at [112, 51] on link "Change Docket" at bounding box center [116, 53] width 58 height 17
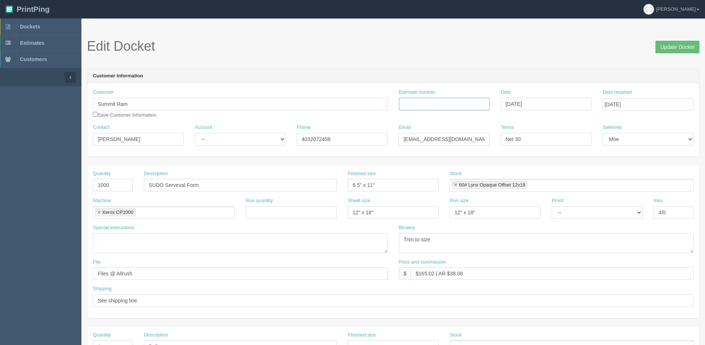
click at [438, 105] on input "Estimate number" at bounding box center [444, 104] width 91 height 13
type input "092165"
drag, startPoint x: 342, startPoint y: 139, endPoint x: 194, endPoint y: 145, distance: 147.7
click at [194, 145] on div "Contact [PERSON_NAME] Account -- Existing Client Allrush Client Rep Client Phon…" at bounding box center [392, 137] width 611 height 27
drag, startPoint x: 223, startPoint y: 141, endPoint x: 219, endPoint y: 146, distance: 7.3
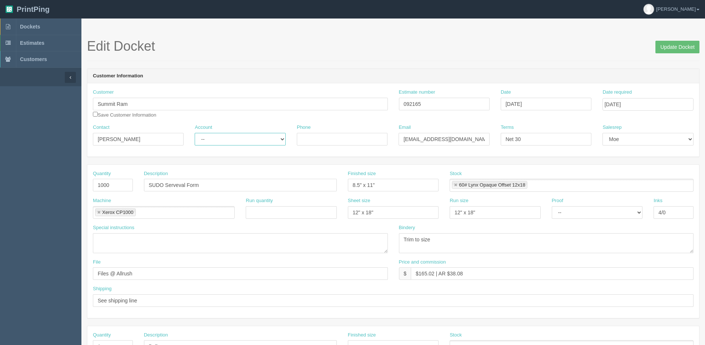
click at [223, 141] on select "-- Existing Client Allrush Client Rep Client" at bounding box center [240, 139] width 91 height 13
drag, startPoint x: 153, startPoint y: 183, endPoint x: 323, endPoint y: 183, distance: 170.5
click at [304, 183] on input "SUDO Serveval Form" at bounding box center [240, 185] width 193 height 13
type input "SRAM Deal Sheets"
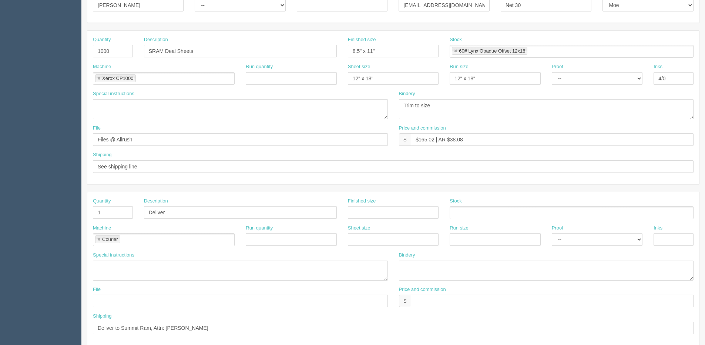
scroll to position [148, 0]
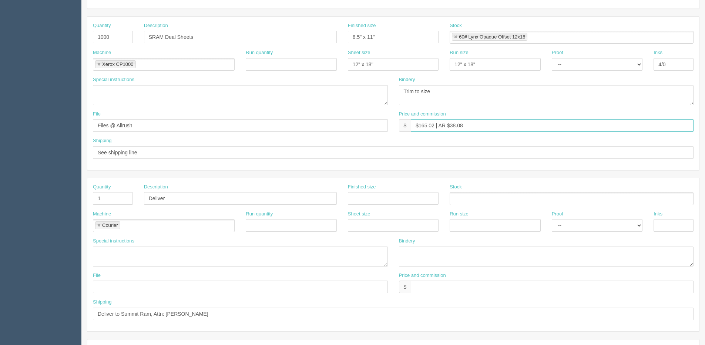
drag, startPoint x: 420, startPoint y: 125, endPoint x: 433, endPoint y: 125, distance: 13.3
click at [433, 125] on input "$165.02 | AR $38.08" at bounding box center [552, 125] width 283 height 13
click at [483, 122] on input "$197.89 | AR $38.08" at bounding box center [552, 125] width 283 height 13
type input "$197.89 | AR $65.96"
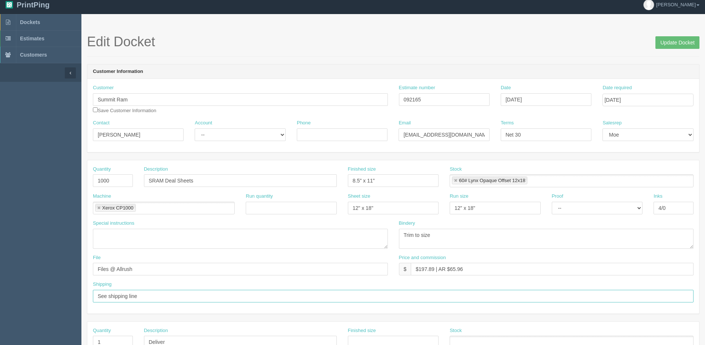
scroll to position [0, 0]
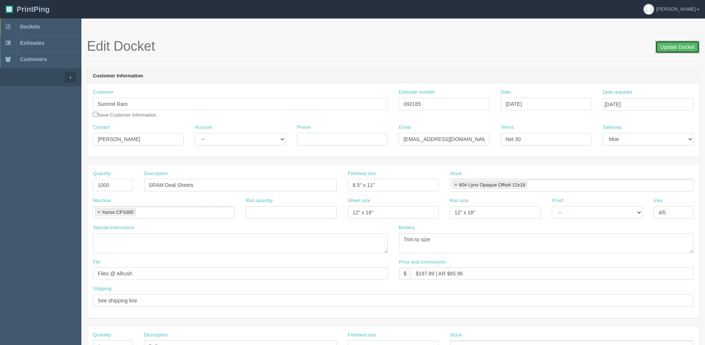
click at [667, 51] on input "Update Docket" at bounding box center [677, 47] width 44 height 13
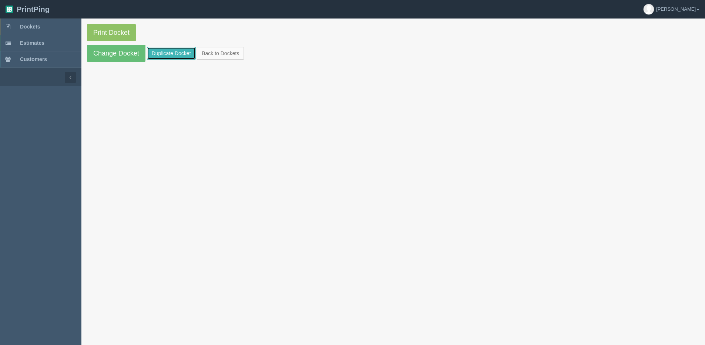
click at [168, 52] on link "Duplicate Docket" at bounding box center [171, 53] width 49 height 13
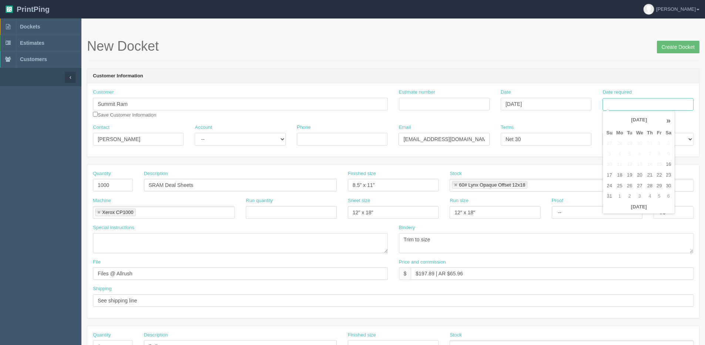
click at [645, 107] on input "Date required" at bounding box center [647, 104] width 91 height 13
click at [628, 210] on th "Today" at bounding box center [638, 207] width 69 height 11
click at [622, 185] on td "25" at bounding box center [619, 185] width 11 height 11
type input "August 25, 2025"
drag, startPoint x: 145, startPoint y: 106, endPoint x: 75, endPoint y: 104, distance: 69.9
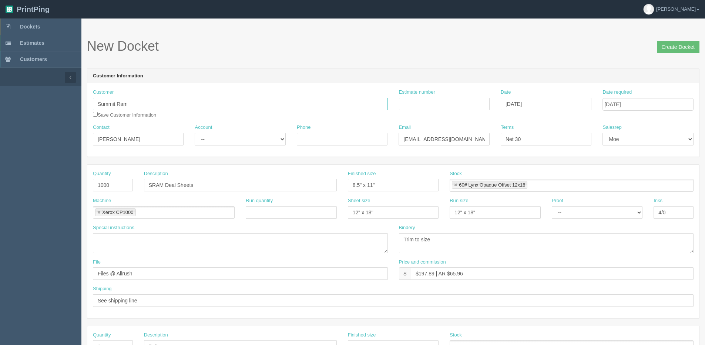
click at [77, 104] on section "Dockets Estimates Customers" at bounding box center [352, 344] width 705 height 653
type input "Airdrie Dogge"
drag, startPoint x: 163, startPoint y: 185, endPoint x: 76, endPoint y: 192, distance: 86.9
click at [88, 192] on div "Quantity 1000 Description SRAM Deal Sheets Finished size 8.5" x 11" Stock 60# L…" at bounding box center [392, 183] width 611 height 27
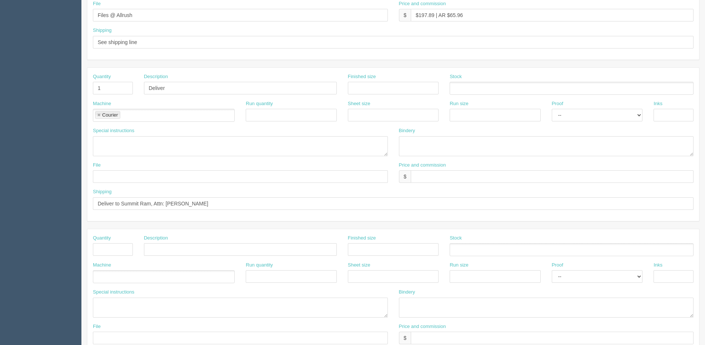
scroll to position [259, 0]
type input "AIDO Deal Sheets"
drag, startPoint x: 196, startPoint y: 204, endPoint x: 64, endPoint y: 204, distance: 132.8
click at [66, 204] on section "Dockets Estimates Customers" at bounding box center [352, 86] width 705 height 653
paste input "ed to AIDO, ATTN: Justin Chang."
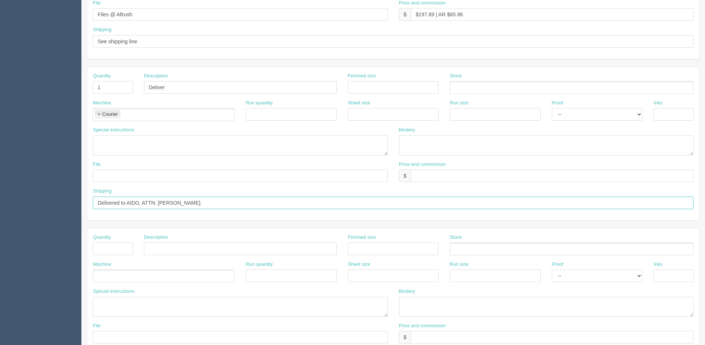
click at [114, 202] on input "Delivered to AIDO, ATTN: Justin Chang." at bounding box center [393, 202] width 600 height 13
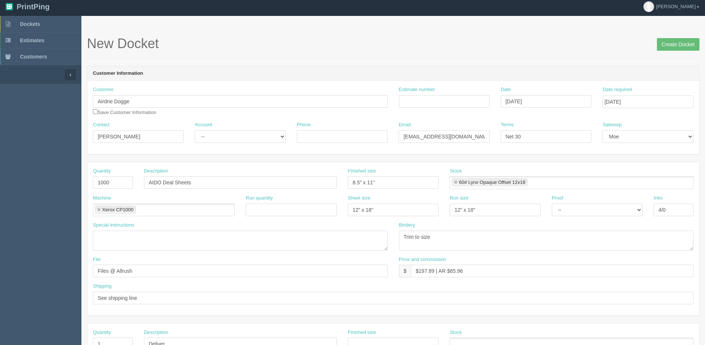
scroll to position [0, 0]
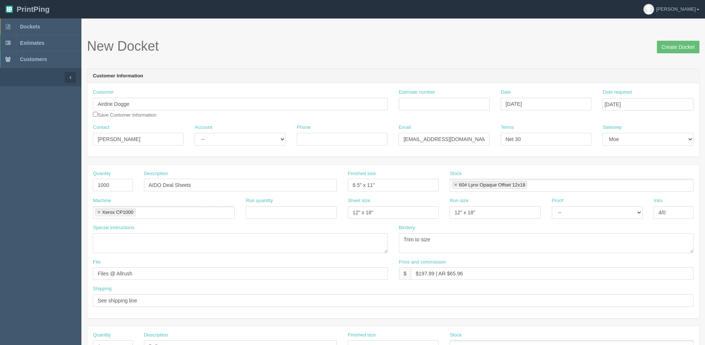
type input "Deliver to AIDO, ATTN: Justin Chang."
click at [422, 104] on input "Estimate number" at bounding box center [444, 104] width 91 height 13
type input "092165"
click at [674, 50] on input "Create Docket" at bounding box center [677, 47] width 43 height 13
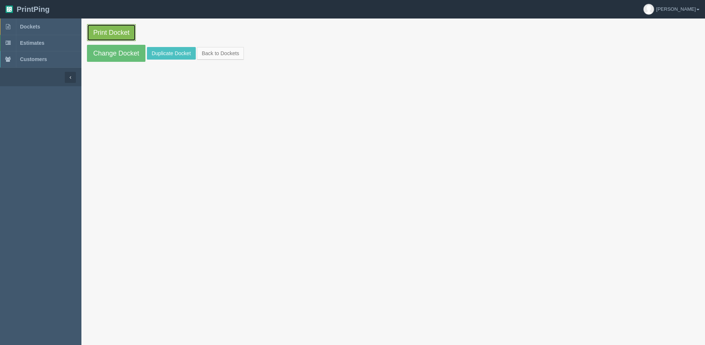
click at [112, 28] on link "Print Docket" at bounding box center [111, 32] width 49 height 17
click at [223, 48] on link "Back to Dockets" at bounding box center [220, 53] width 47 height 13
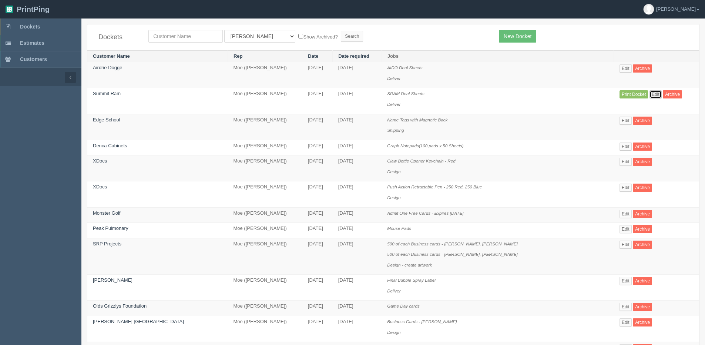
click at [649, 93] on link "Edit" at bounding box center [655, 94] width 12 height 8
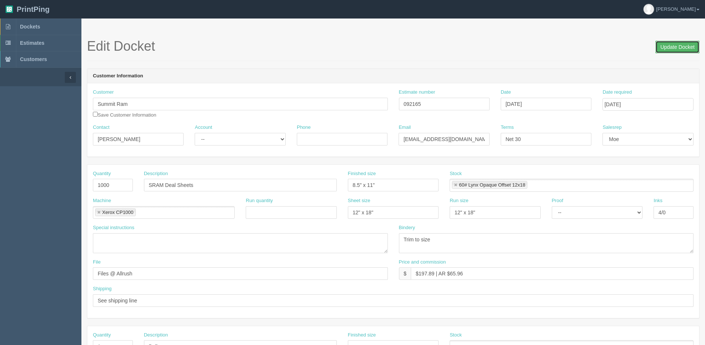
click at [662, 46] on input "Update Docket" at bounding box center [677, 47] width 44 height 13
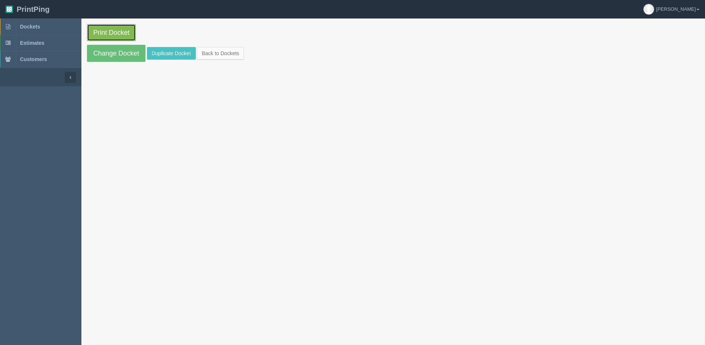
click at [112, 31] on link "Print Docket" at bounding box center [111, 32] width 49 height 17
drag, startPoint x: 219, startPoint y: 50, endPoint x: 73, endPoint y: 50, distance: 146.5
click at [219, 50] on link "Back to Dockets" at bounding box center [220, 53] width 47 height 13
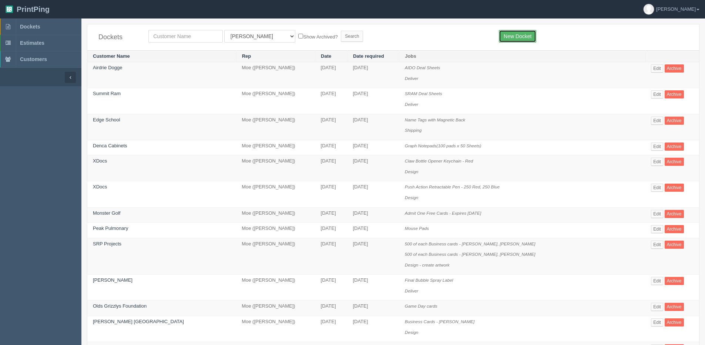
click at [521, 39] on link "New Docket" at bounding box center [517, 36] width 37 height 13
click at [515, 36] on link "New Docket" at bounding box center [517, 36] width 37 height 13
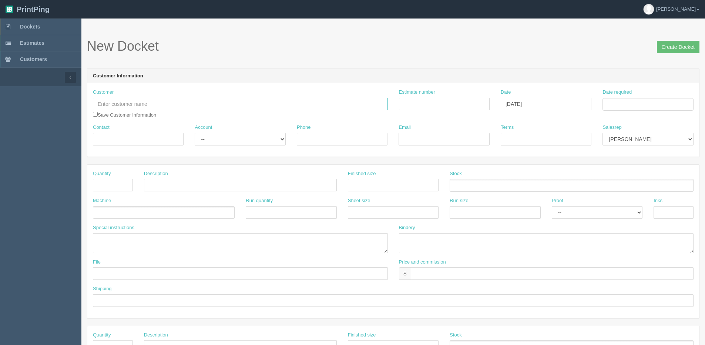
click at [114, 103] on input "text" at bounding box center [240, 104] width 295 height 13
drag, startPoint x: 85, startPoint y: 105, endPoint x: 60, endPoint y: 104, distance: 24.4
click at [68, 105] on section "Dockets Estimates Customers" at bounding box center [352, 344] width 705 height 653
paste input "LAMINAM CANADA LTD."
type input "LAMINAM CANADA LTD."
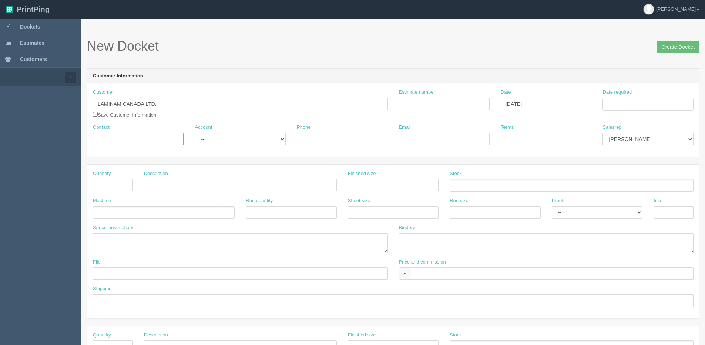
click at [119, 141] on input "Contact" at bounding box center [138, 139] width 91 height 13
paste input "JINEE GORDON"
type input "JINEE GORDON"
click at [247, 139] on select "-- Existing Client Allrush Client Rep Client" at bounding box center [240, 139] width 91 height 13
select select "Allrush Client"
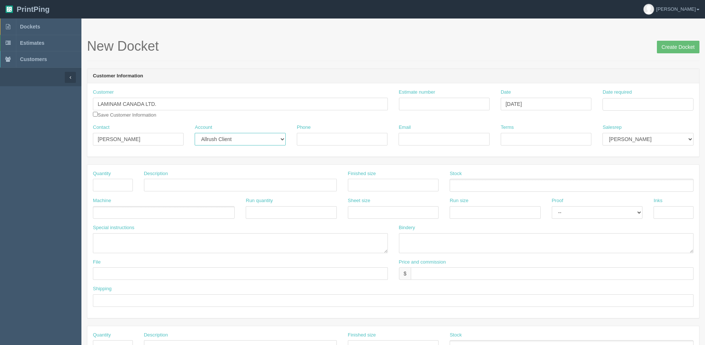
click at [195, 133] on select "-- Existing Client Allrush Client Rep Client" at bounding box center [240, 139] width 91 height 13
click at [420, 139] on input "Email" at bounding box center [443, 139] width 91 height 13
paste input "j.gordon@laminam.com"
type input "j.gordon@laminam.com"
click at [523, 136] on input "Terms" at bounding box center [545, 139] width 91 height 13
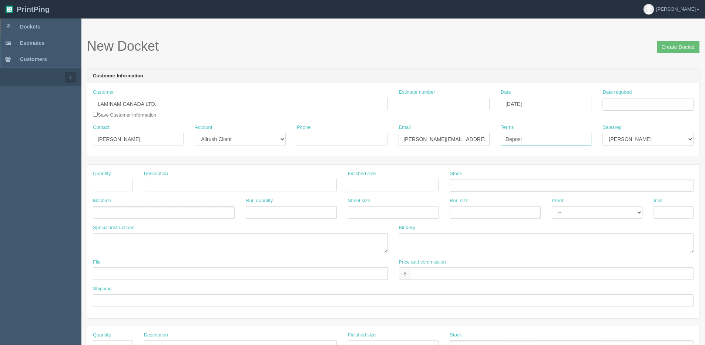
type input "Deposit"
click at [629, 142] on select "Mark Mikayla Aly Arif Stacy Rebecca Matthew Viki Phil Greg Jim Sam Brandon Mehm…" at bounding box center [647, 139] width 91 height 13
select select "1"
click at [602, 133] on select "Mark Mikayla Aly Arif Stacy Rebecca Matthew Viki Phil Greg Jim Sam Brandon Mehm…" at bounding box center [647, 139] width 91 height 13
click at [617, 102] on input "Date required" at bounding box center [647, 104] width 91 height 13
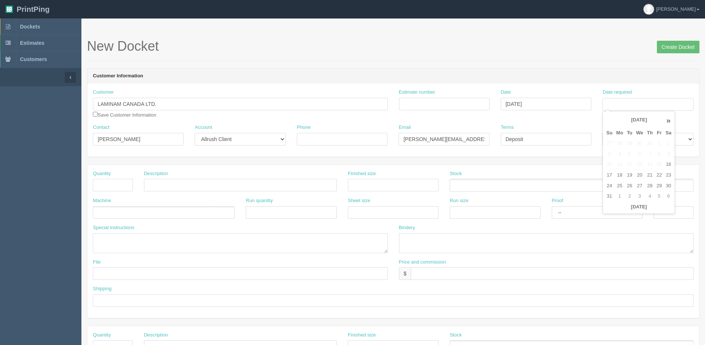
click at [620, 212] on th "Today" at bounding box center [638, 207] width 69 height 11
click at [659, 196] on td "5" at bounding box center [658, 196] width 9 height 11
type input "September 5, 2025"
click at [113, 179] on input "text" at bounding box center [113, 185] width 40 height 13
type input "1"
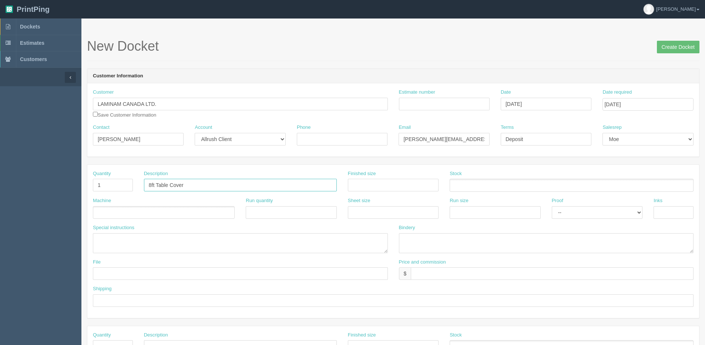
type input "8ft Table Cover"
click at [104, 213] on ul at bounding box center [164, 212] width 142 height 13
type input "FIEL"
click at [130, 230] on label "Special instructions" at bounding box center [113, 227] width 41 height 7
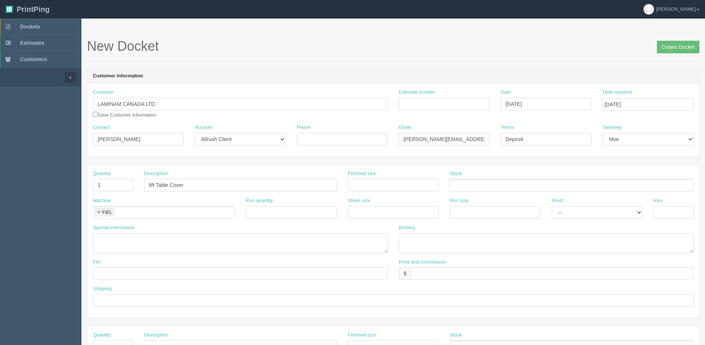
click at [128, 233] on div "Special instructions" at bounding box center [240, 238] width 295 height 29
click at [123, 240] on textarea at bounding box center [240, 243] width 295 height 20
type textarea "PO: FIEL - 1"
click at [536, 142] on input "Deposit" at bounding box center [545, 139] width 91 height 13
type input "Deposit $247.78"
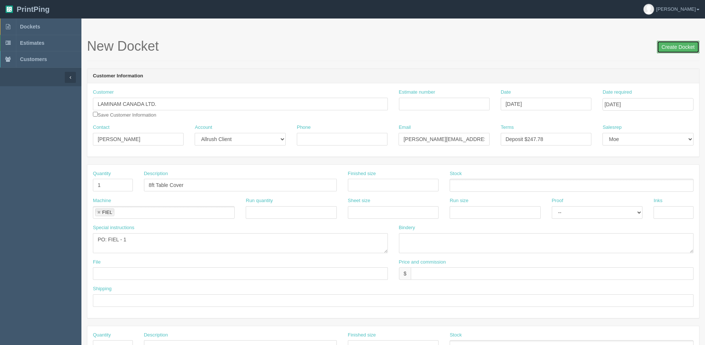
click at [679, 45] on input "Create Docket" at bounding box center [677, 47] width 43 height 13
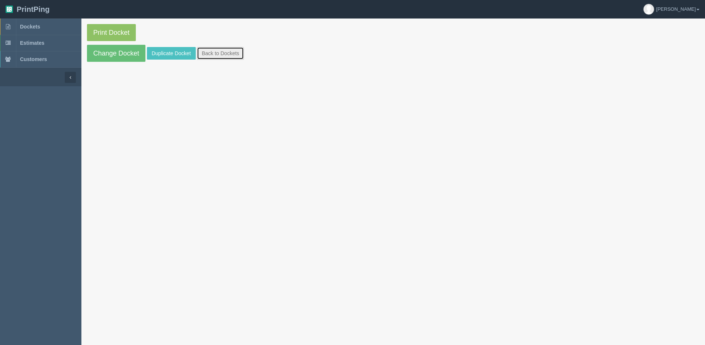
click at [230, 54] on link "Back to Dockets" at bounding box center [220, 53] width 47 height 13
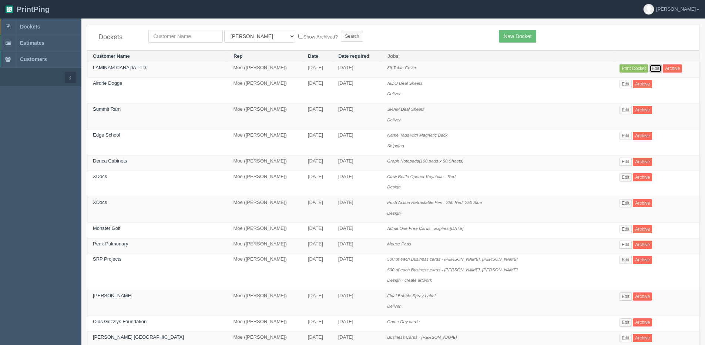
click at [649, 67] on link "Edit" at bounding box center [655, 68] width 12 height 8
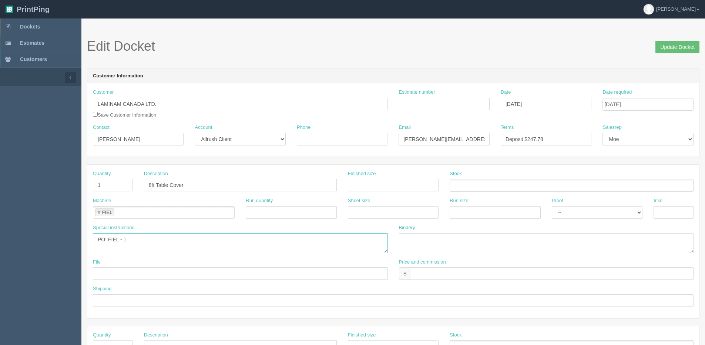
click at [144, 236] on textarea "PO: FIEL - 1" at bounding box center [240, 243] width 295 height 20
click at [161, 237] on textarea "PO: FIEL - 1" at bounding box center [240, 243] width 295 height 20
click at [190, 235] on textarea "PO: FIEL - 1" at bounding box center [240, 243] width 295 height 20
paste textarea "Sublimated Table Cloth for 8' table, Drape style, 4 sided, Closed Back"
click at [97, 249] on textarea "PO: FIEL - 1" at bounding box center [240, 243] width 295 height 20
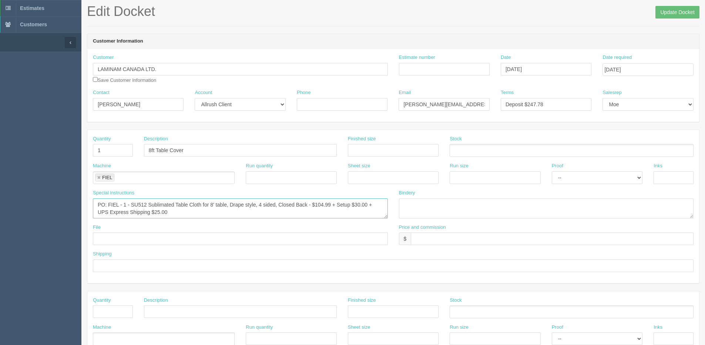
scroll to position [37, 0]
type textarea "PO: FIEL - 1 - SU512 Sublimated Table Cloth for 8' table, Drape style, 4 sided,…"
click at [449, 240] on input "text" at bounding box center [552, 236] width 283 height 13
type input "$235.98 | AR $64.00"
click at [127, 241] on input "text" at bounding box center [240, 236] width 295 height 13
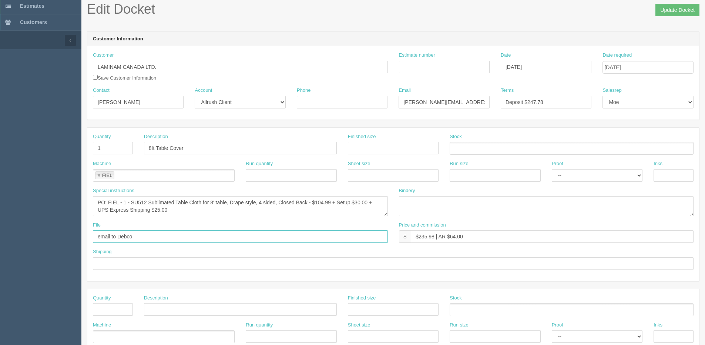
drag, startPoint x: 119, startPoint y: 235, endPoint x: 179, endPoint y: 227, distance: 60.5
click at [171, 228] on div "File email to Debco" at bounding box center [240, 232] width 295 height 21
type input "email to Fiel"
click at [130, 267] on input "text" at bounding box center [393, 263] width 600 height 13
type input "Email / Call when ready for pickup"
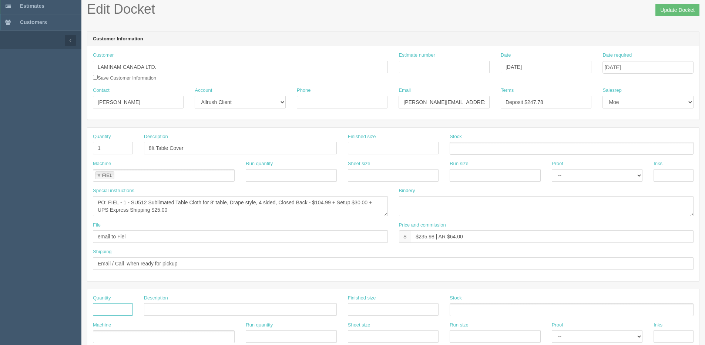
click at [107, 313] on input "text" at bounding box center [113, 309] width 40 height 13
type input "1"
type input "Design"
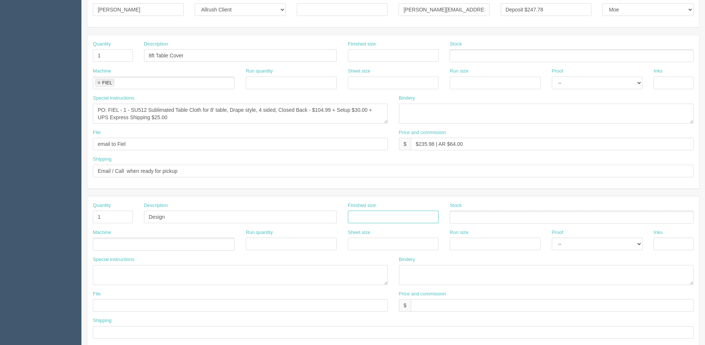
scroll to position [148, 0]
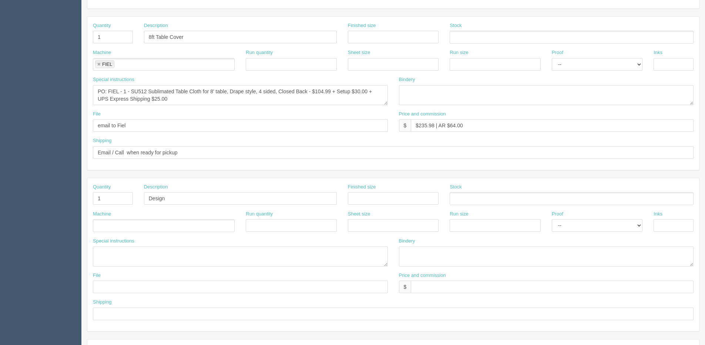
click at [123, 228] on ul at bounding box center [164, 225] width 142 height 13
type input "Design"
click at [590, 226] on select "-- Email Hard Copy" at bounding box center [596, 225] width 91 height 13
select select "Email"
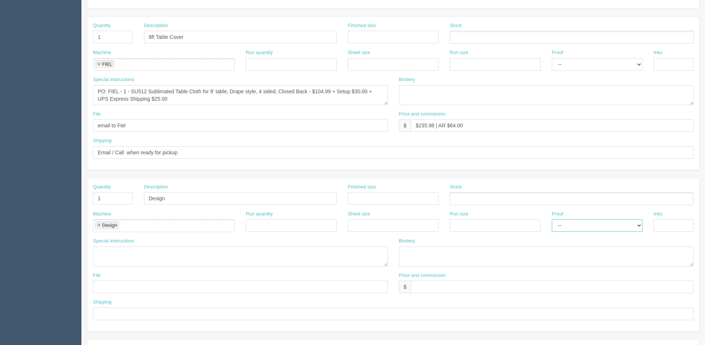
click at [551, 219] on select "-- Email Hard Copy" at bounding box center [596, 225] width 91 height 13
click at [441, 288] on input "text" at bounding box center [552, 286] width 283 height 13
type input "N/C"
click at [163, 288] on input "text" at bounding box center [240, 286] width 295 height 13
type input "Files @ Allrush"
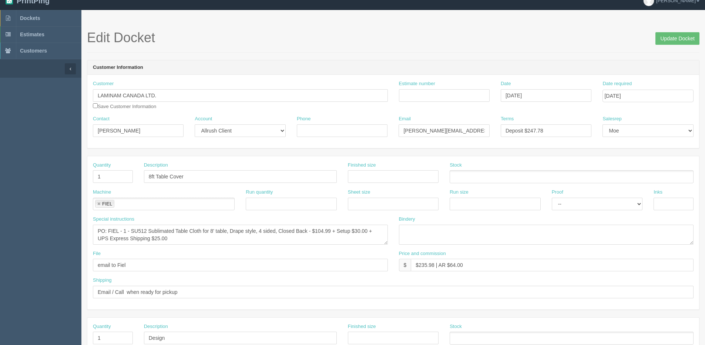
scroll to position [0, 0]
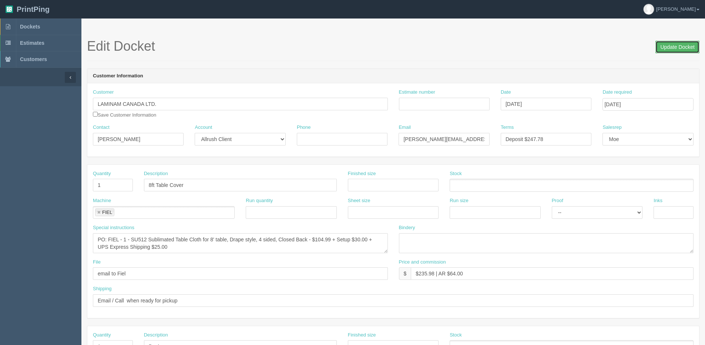
drag, startPoint x: 672, startPoint y: 47, endPoint x: 631, endPoint y: 55, distance: 41.8
click at [672, 47] on input "Update Docket" at bounding box center [677, 47] width 44 height 13
